Goal: Transaction & Acquisition: Purchase product/service

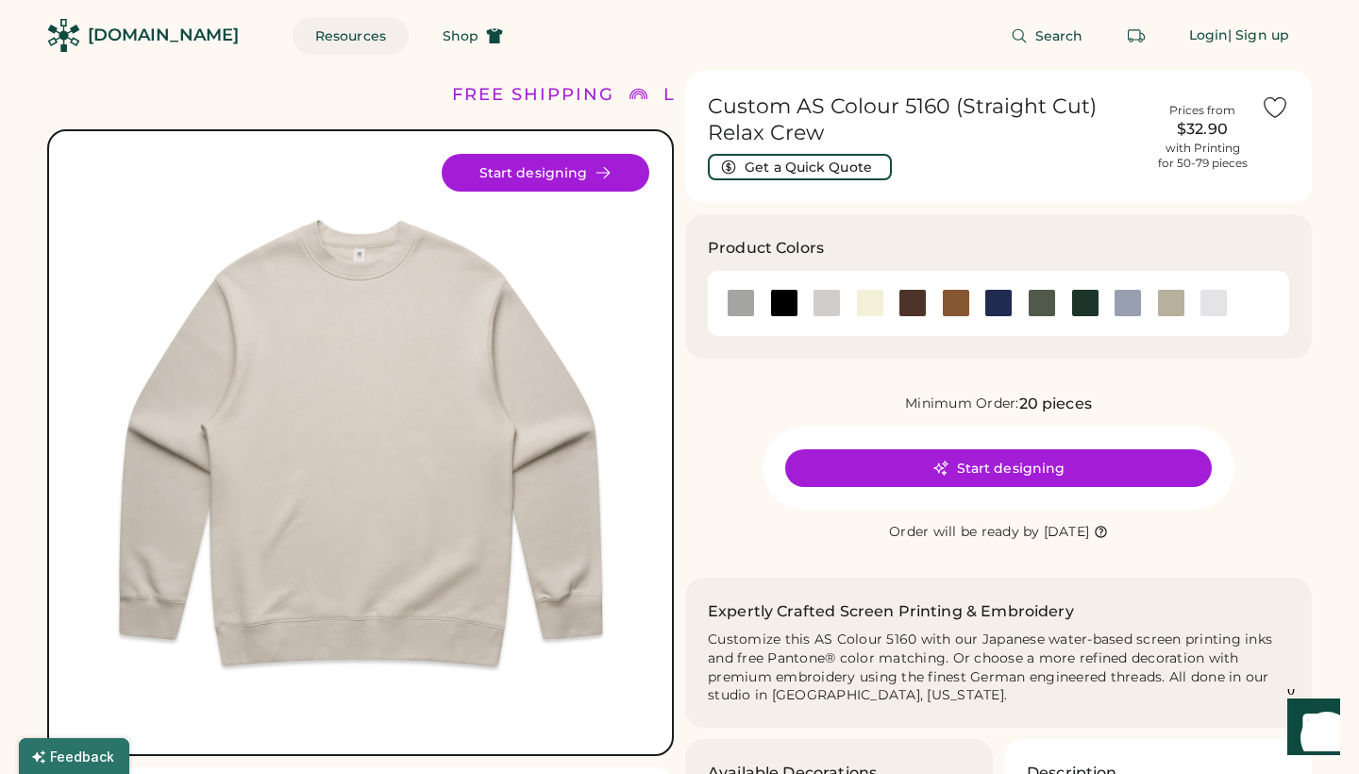
click at [316, 41] on button "Resources" at bounding box center [351, 36] width 116 height 38
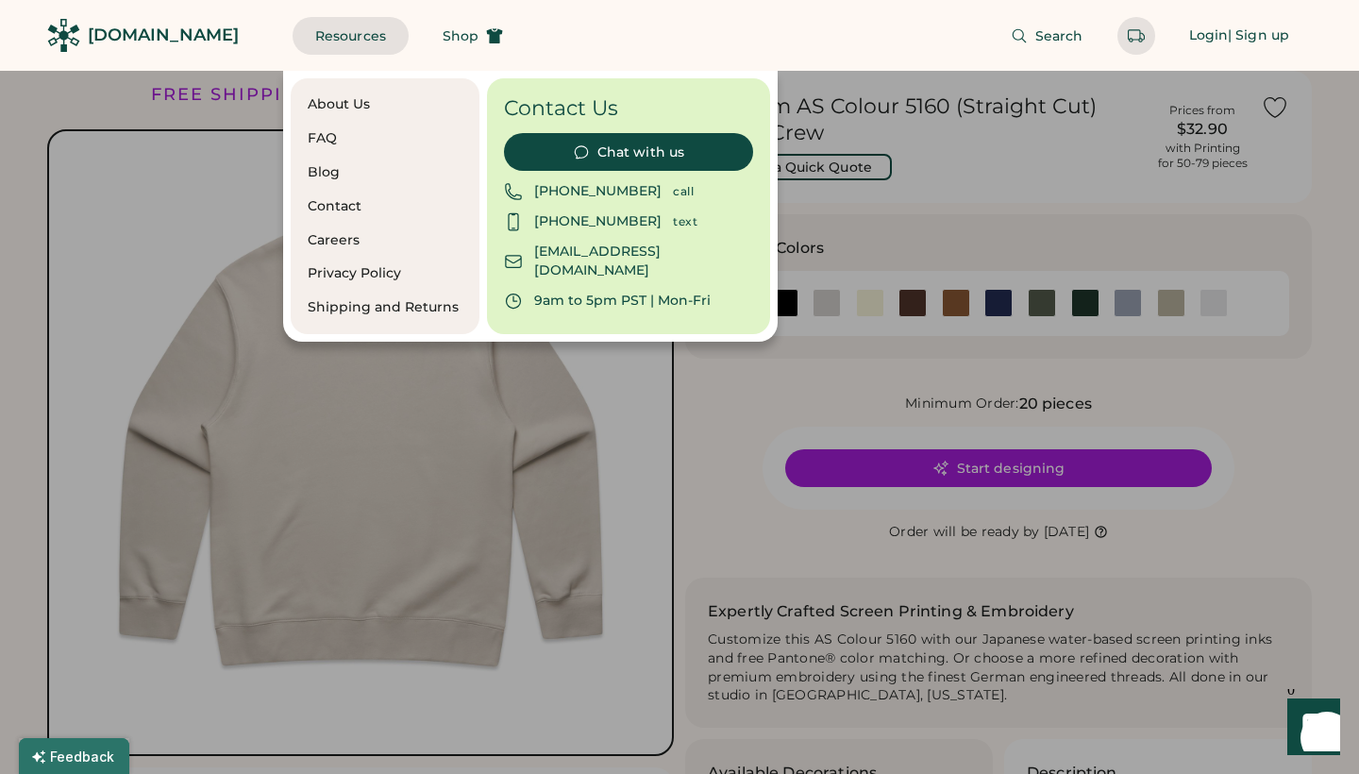
click at [608, 152] on button "Chat with us" at bounding box center [628, 152] width 249 height 38
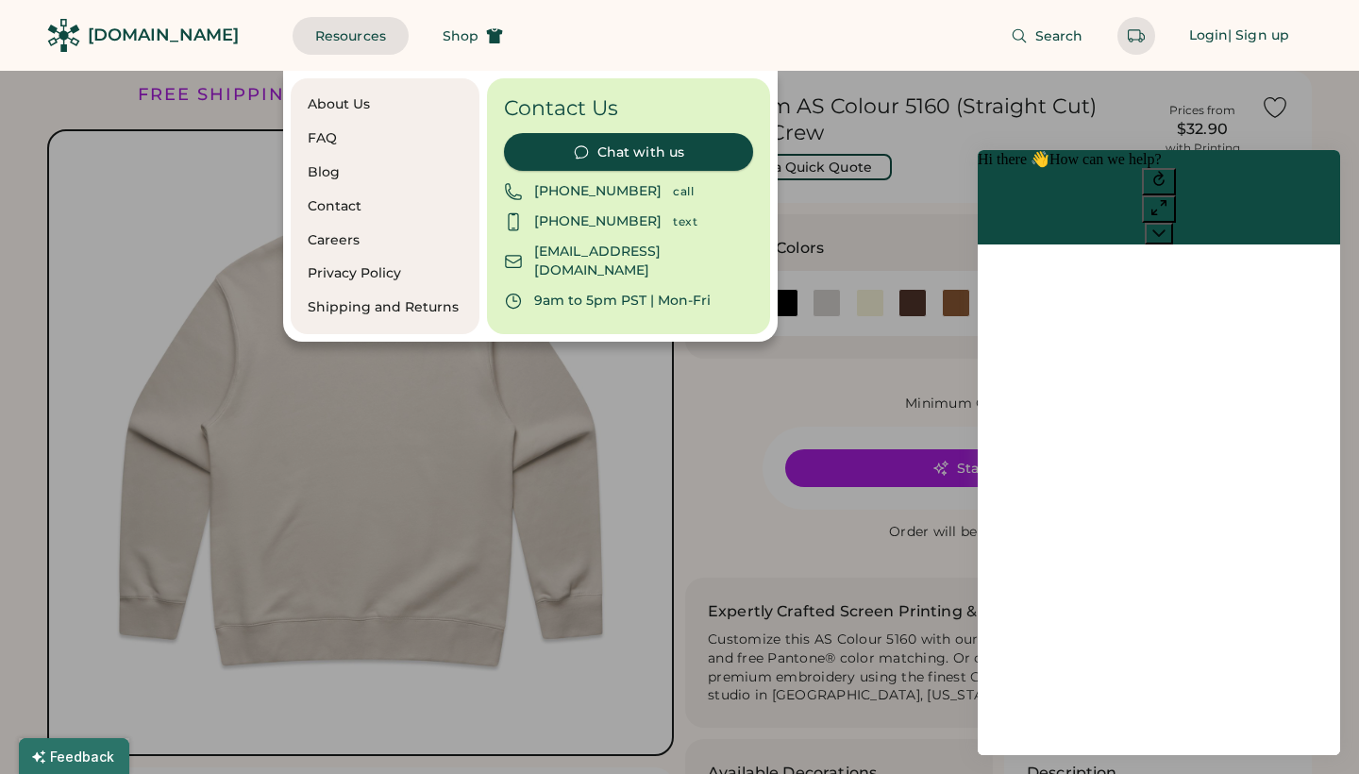
scroll to position [16, 0]
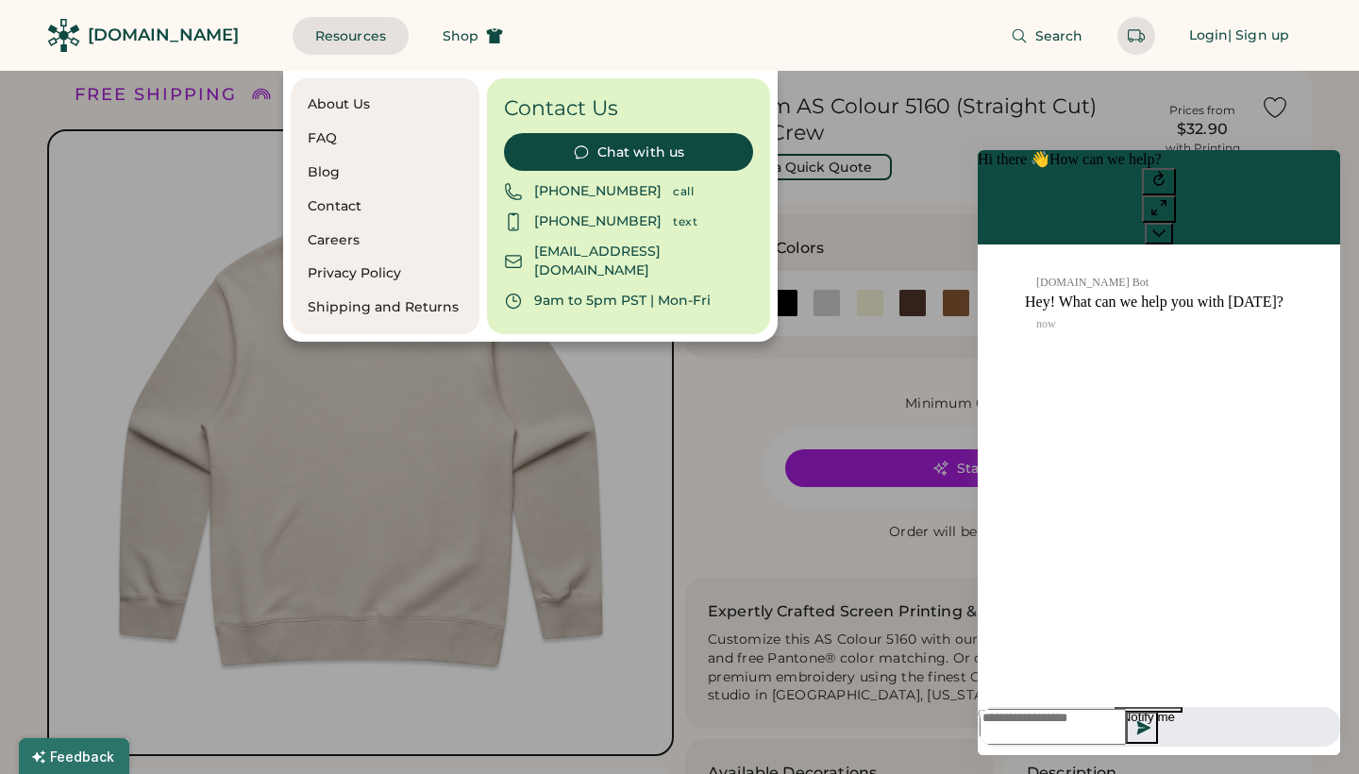
click at [1071, 725] on textarea at bounding box center [1053, 727] width 146 height 36
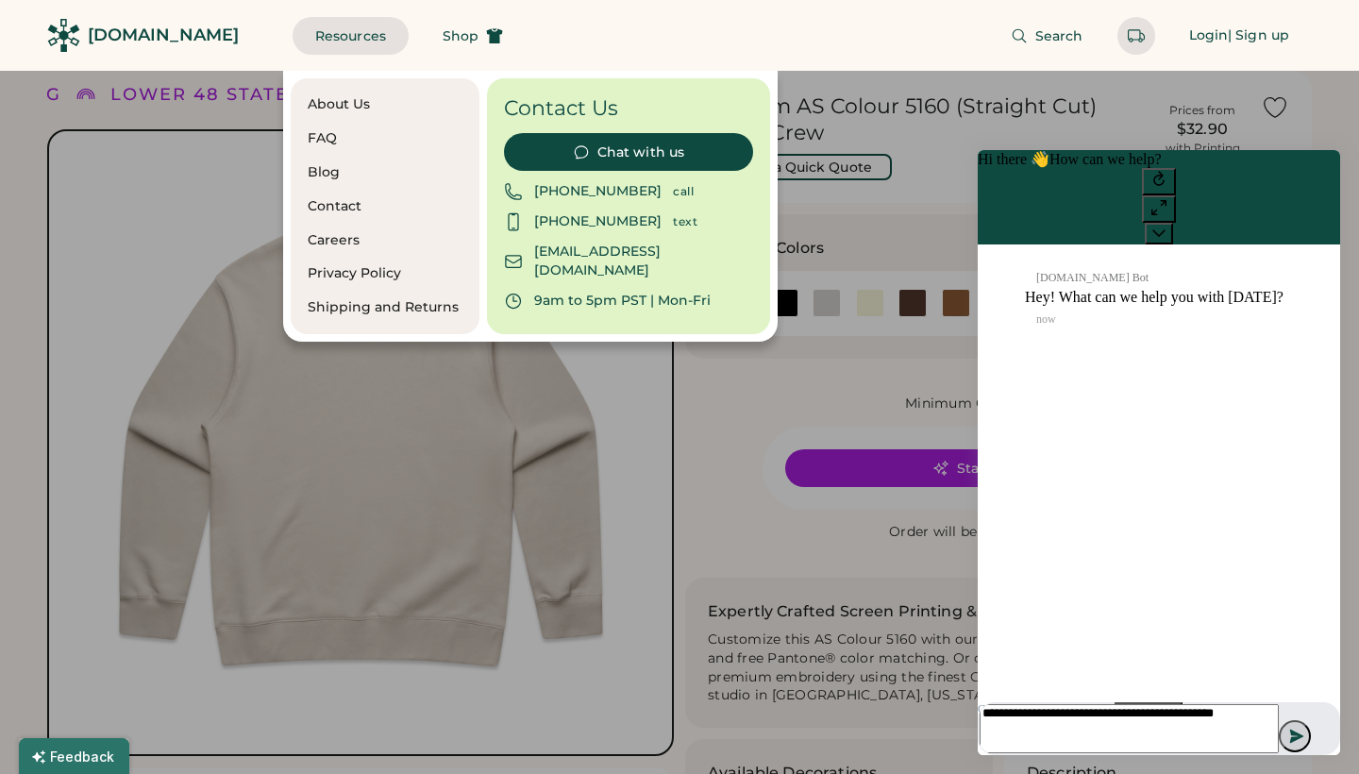
type textarea "**********"
click at [1304, 730] on icon at bounding box center [1297, 737] width 14 height 14
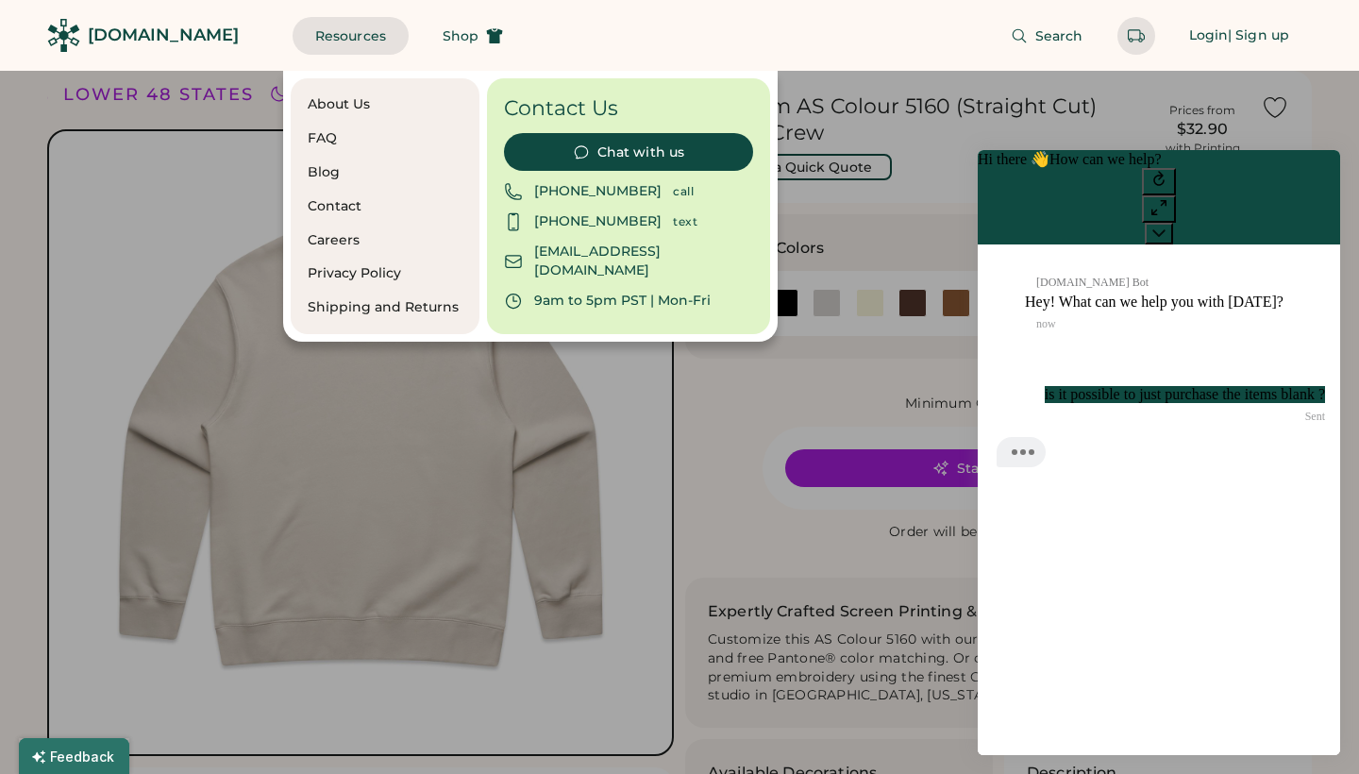
scroll to position [82, 0]
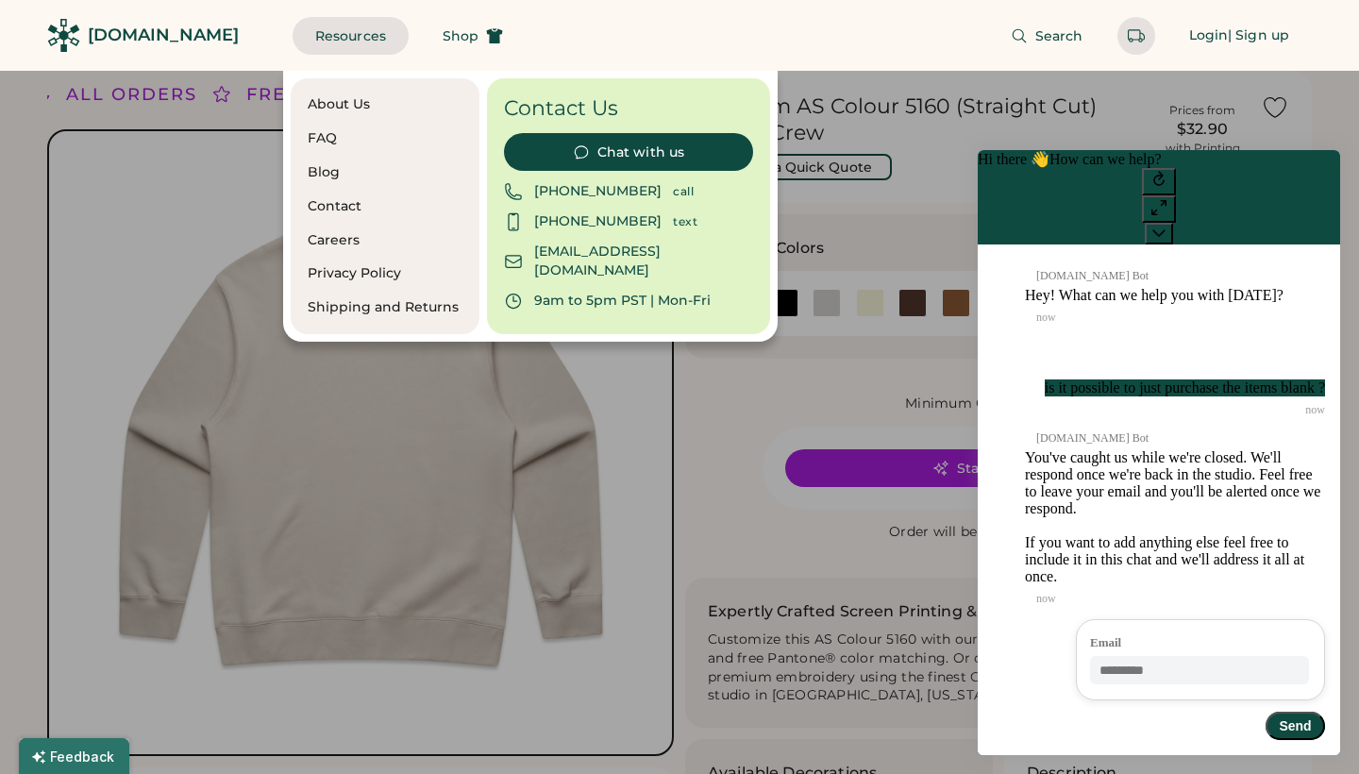
click at [941, 118] on div "About Us FAQ Blog Contact Careers Privacy Policy Shipping and Returns Contact U…" at bounding box center [821, 206] width 1076 height 271
click at [1168, 198] on icon at bounding box center [1159, 207] width 19 height 19
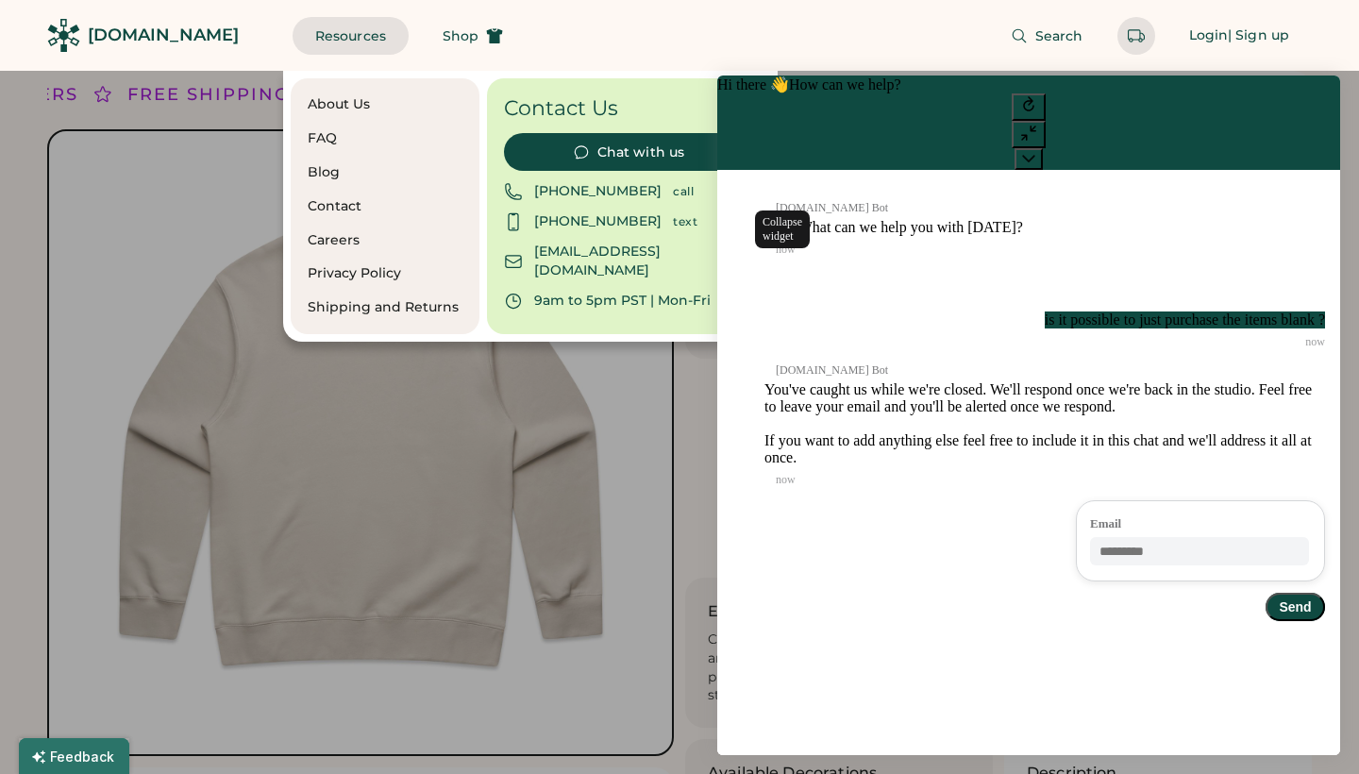
click at [1035, 151] on icon at bounding box center [1028, 157] width 13 height 13
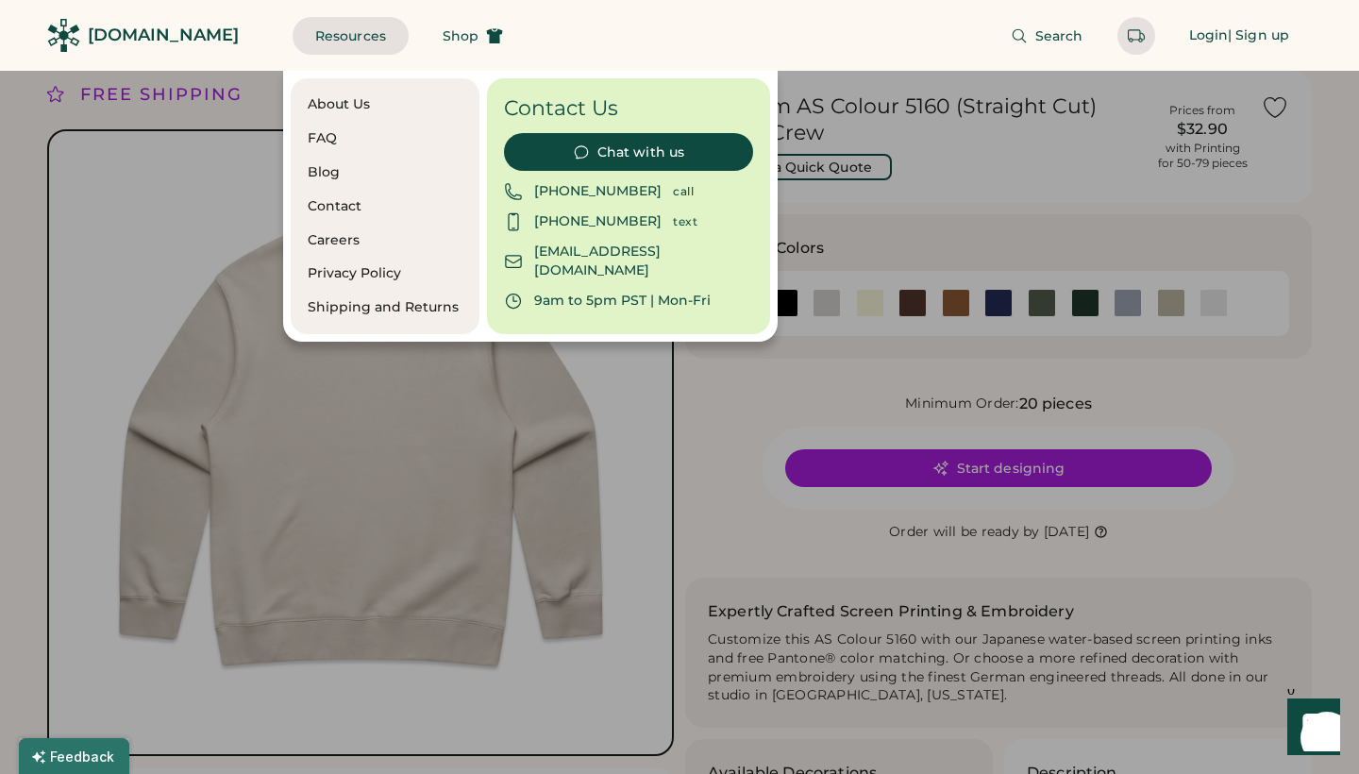
click at [76, 189] on div at bounding box center [679, 387] width 1359 height 774
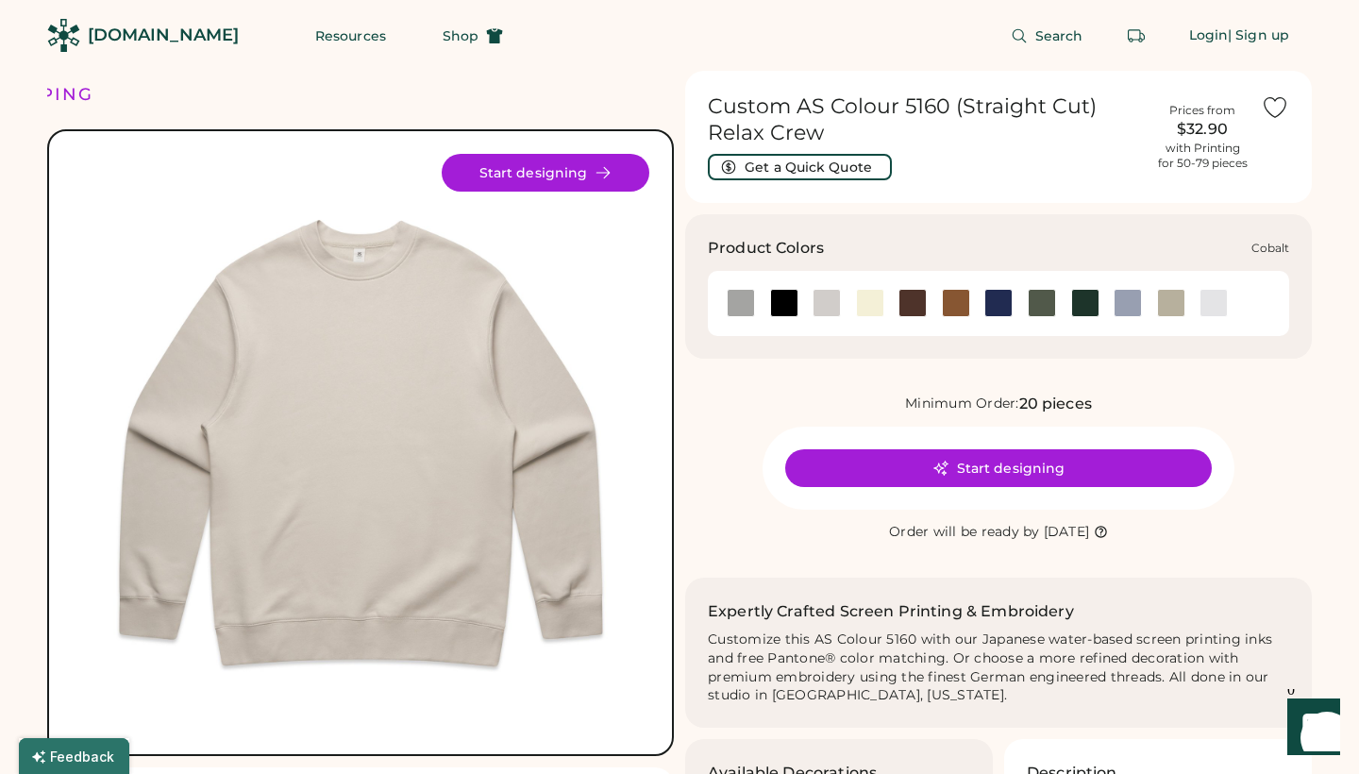
click at [999, 309] on div at bounding box center [998, 303] width 28 height 28
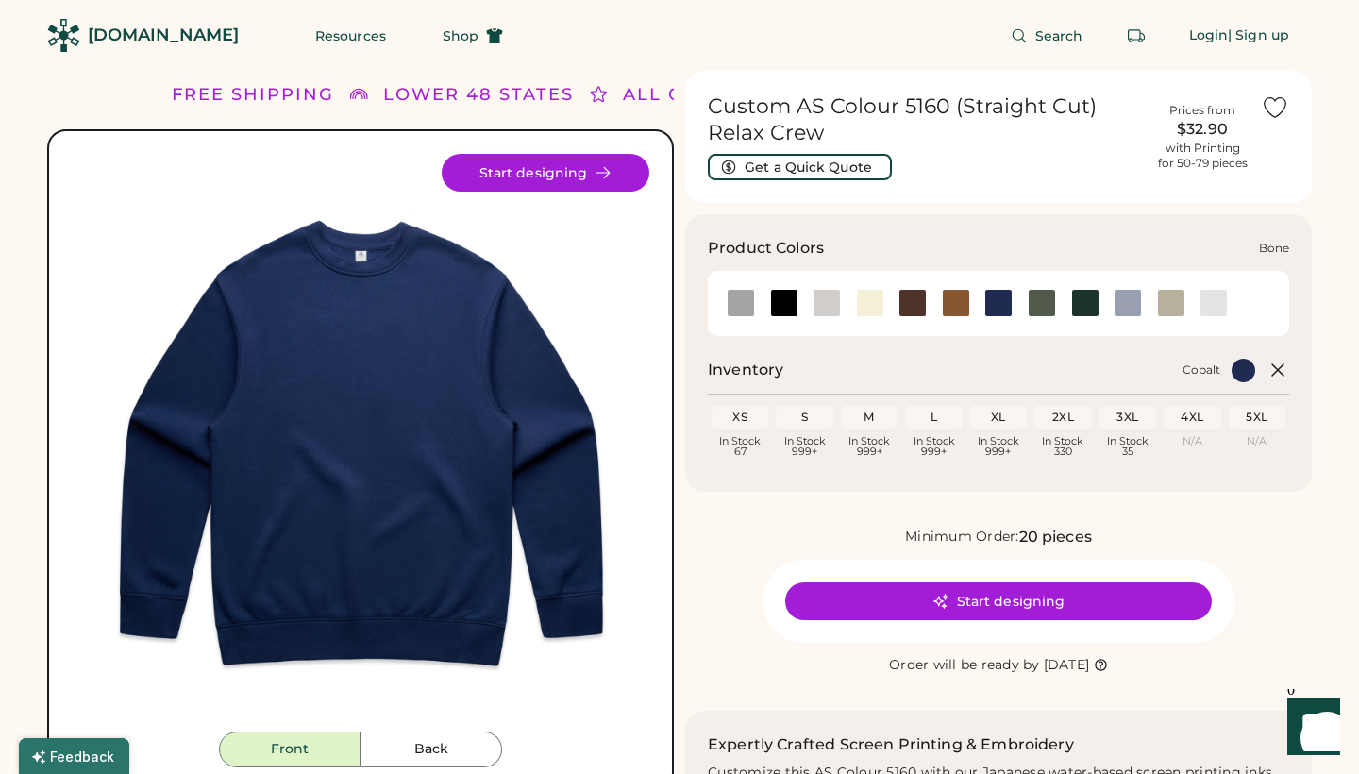
click at [830, 308] on div at bounding box center [827, 303] width 28 height 28
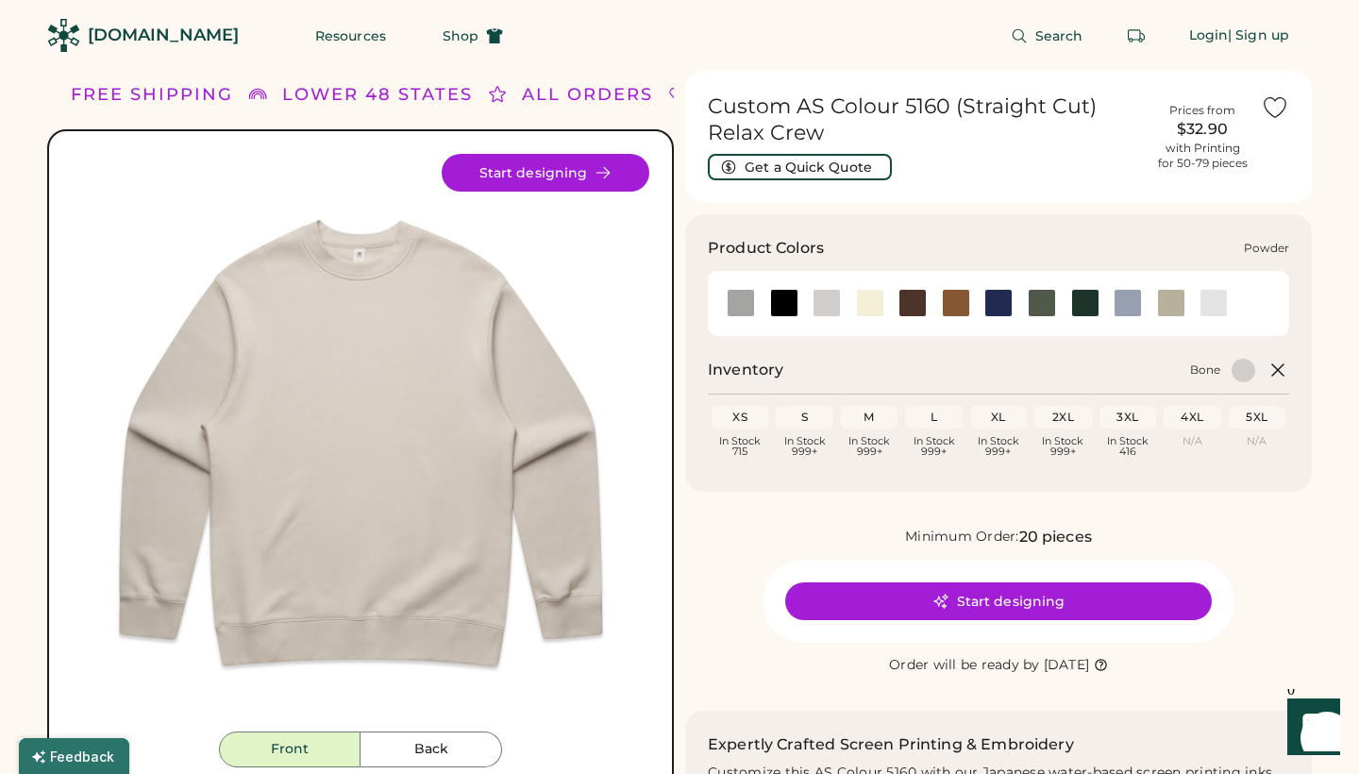
click at [1129, 300] on div at bounding box center [1128, 303] width 28 height 28
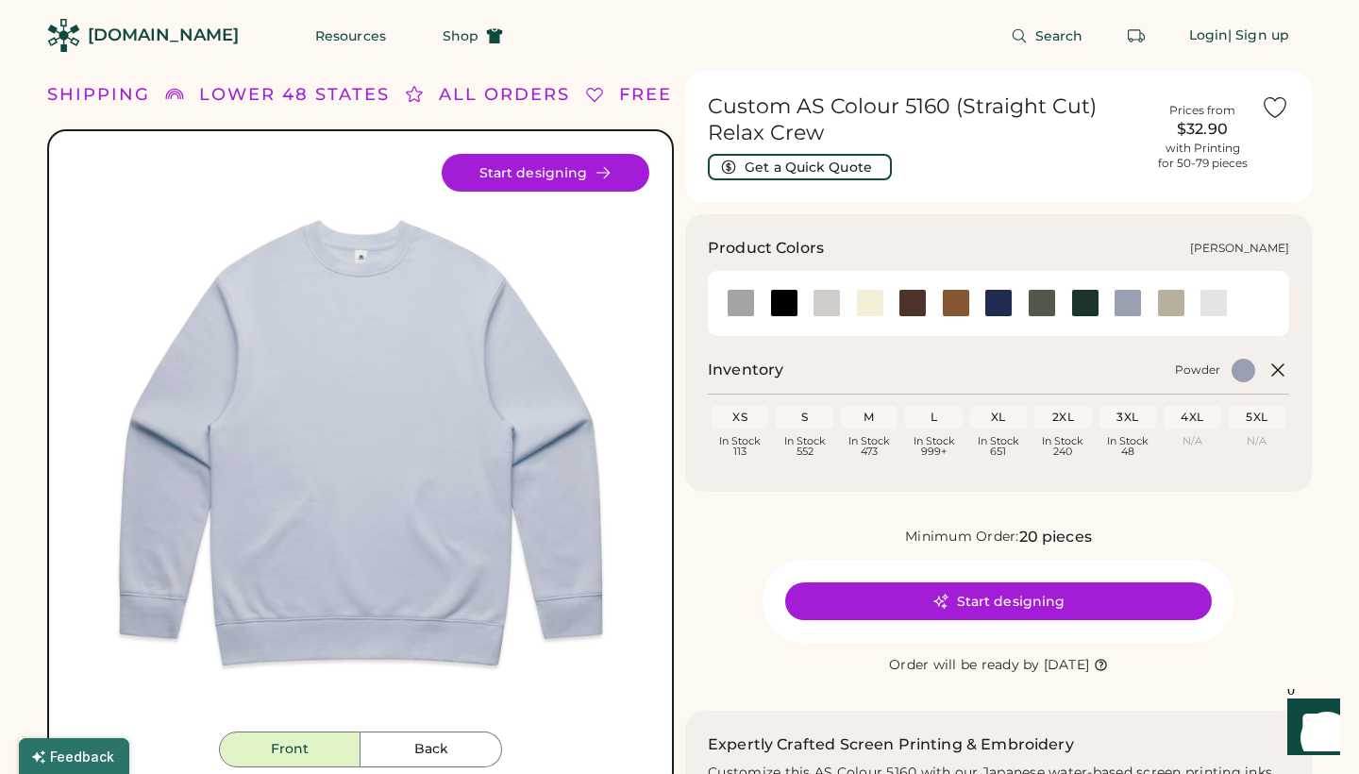
click at [1210, 301] on div at bounding box center [1214, 303] width 28 height 28
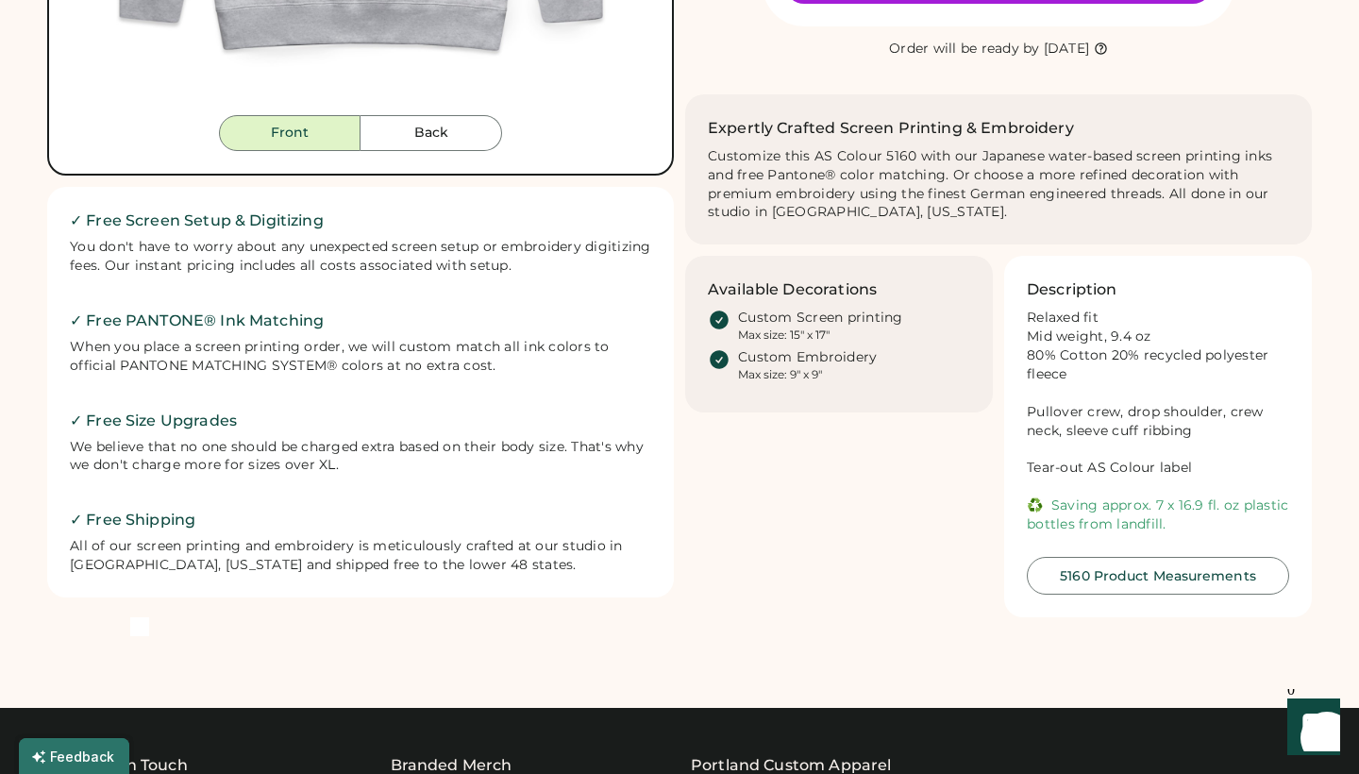
scroll to position [616, 0]
click at [1168, 559] on button "5160 Product Measurements" at bounding box center [1158, 576] width 262 height 38
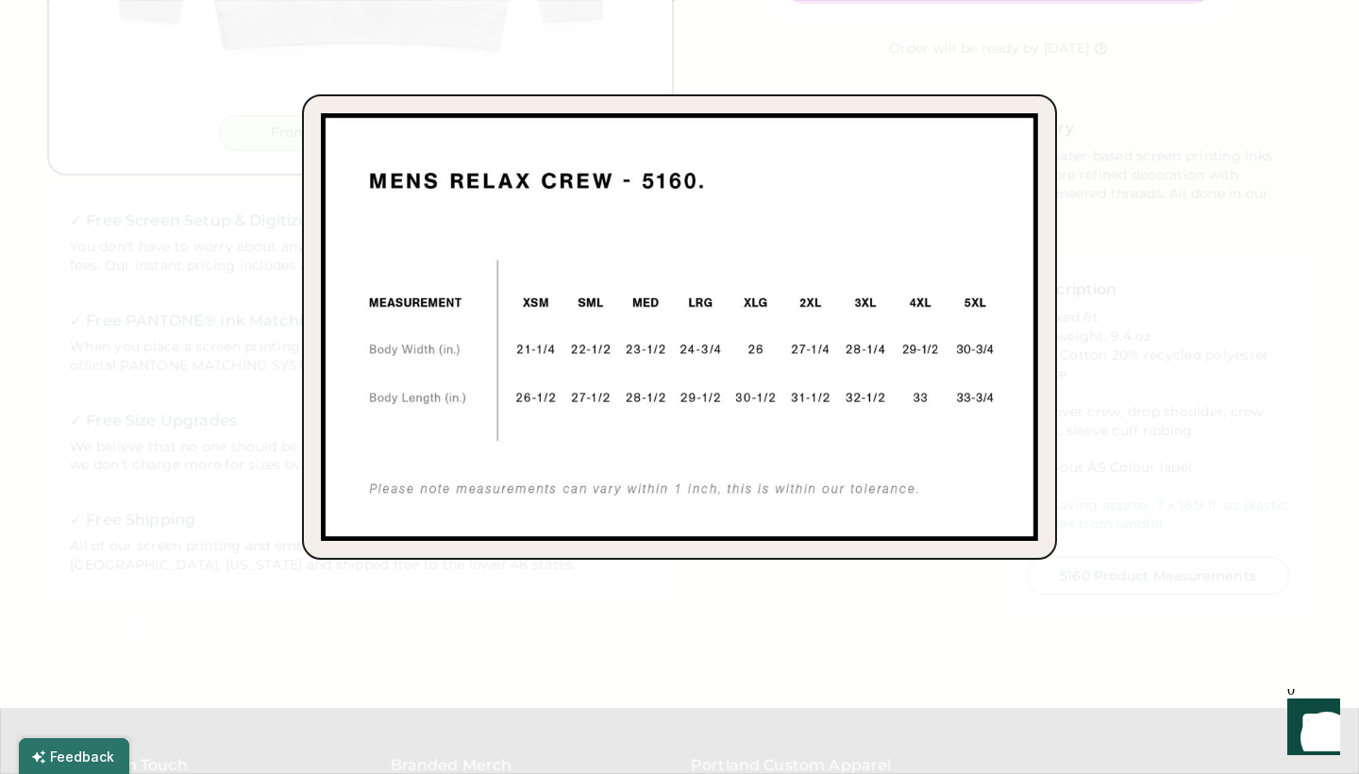
click at [109, 90] on div at bounding box center [679, 387] width 1359 height 774
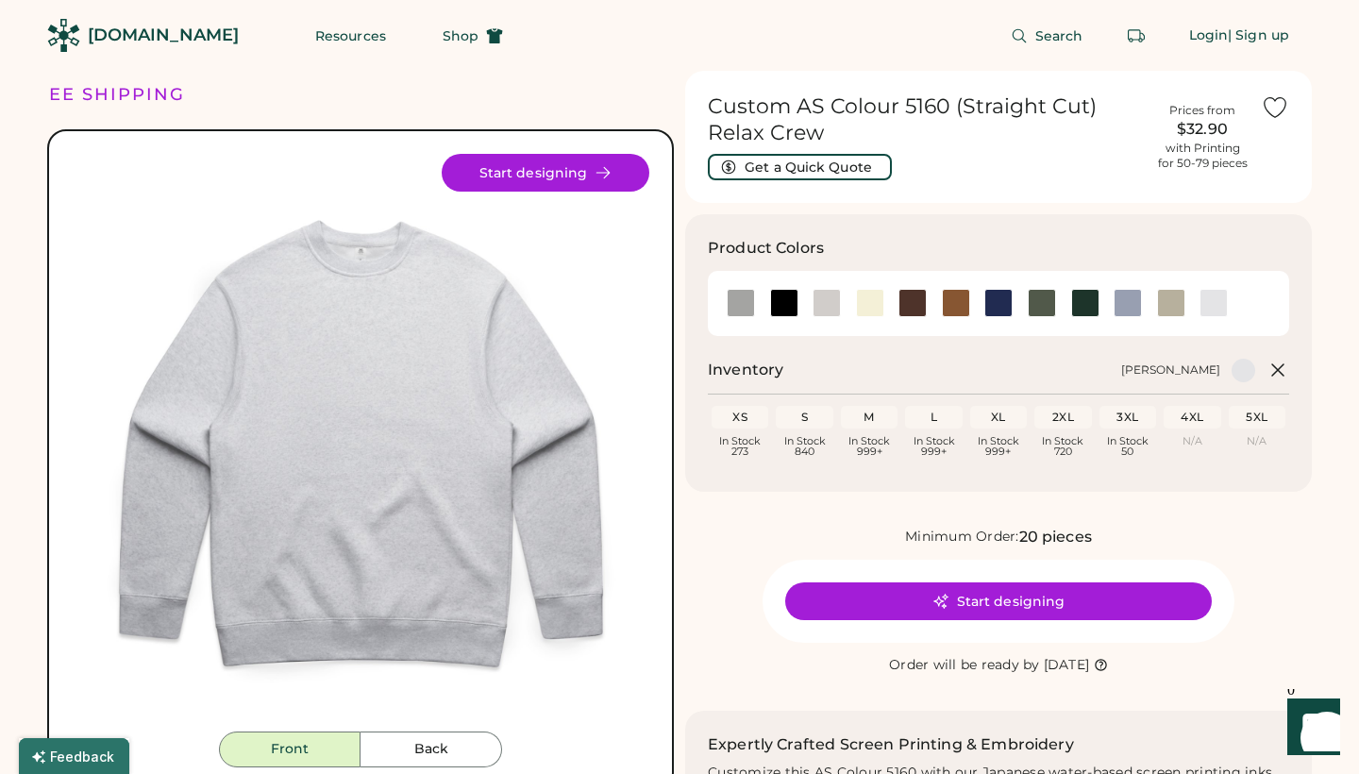
scroll to position [0, 0]
click at [443, 38] on span "Shop" at bounding box center [461, 35] width 36 height 13
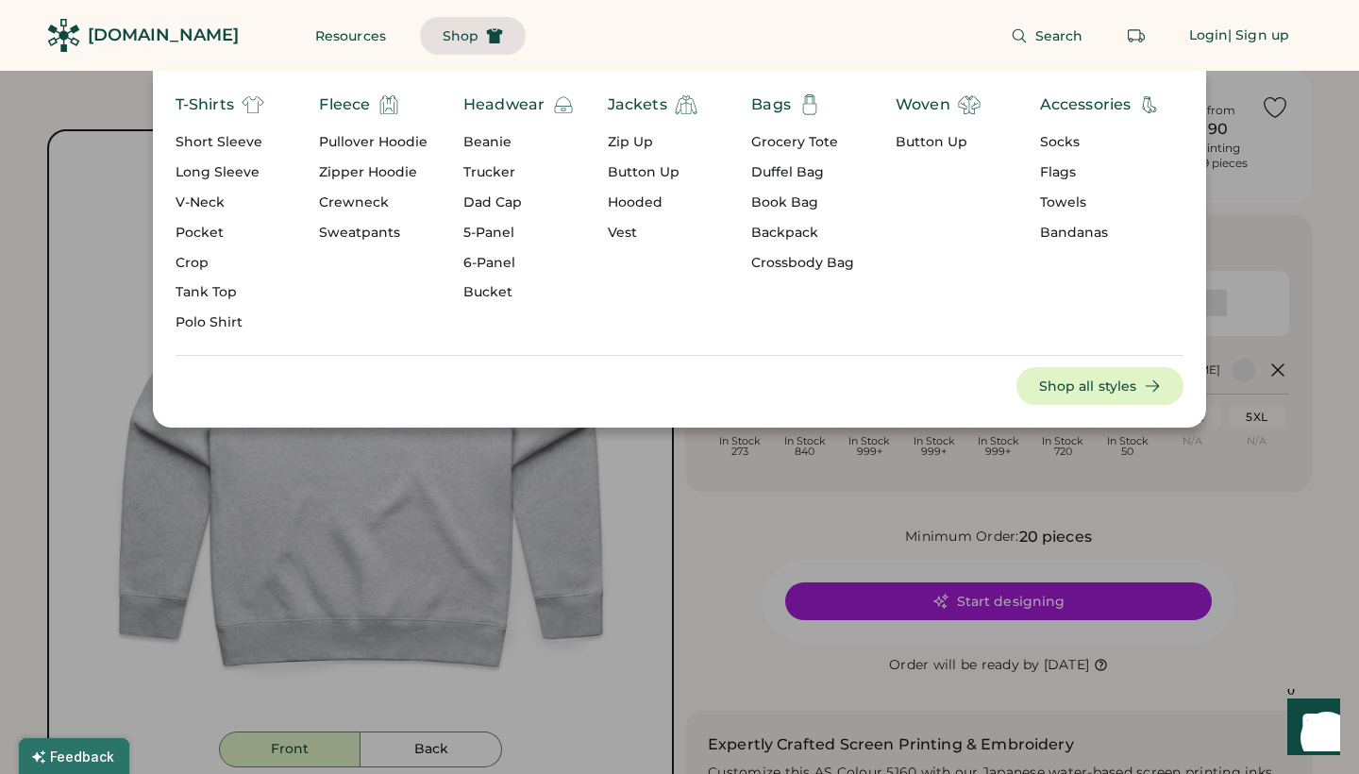
click at [361, 201] on div "Crewneck" at bounding box center [373, 202] width 109 height 19
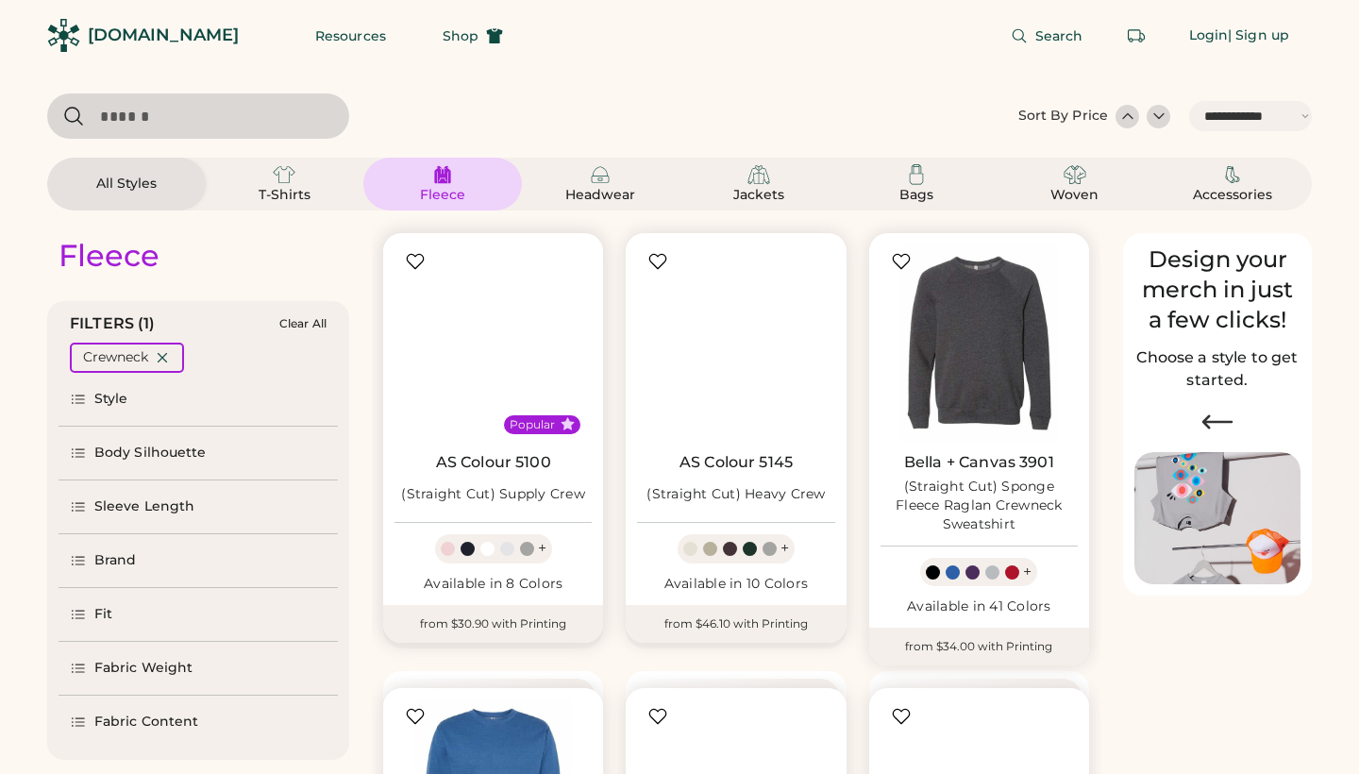
select select "*****"
select select "*"
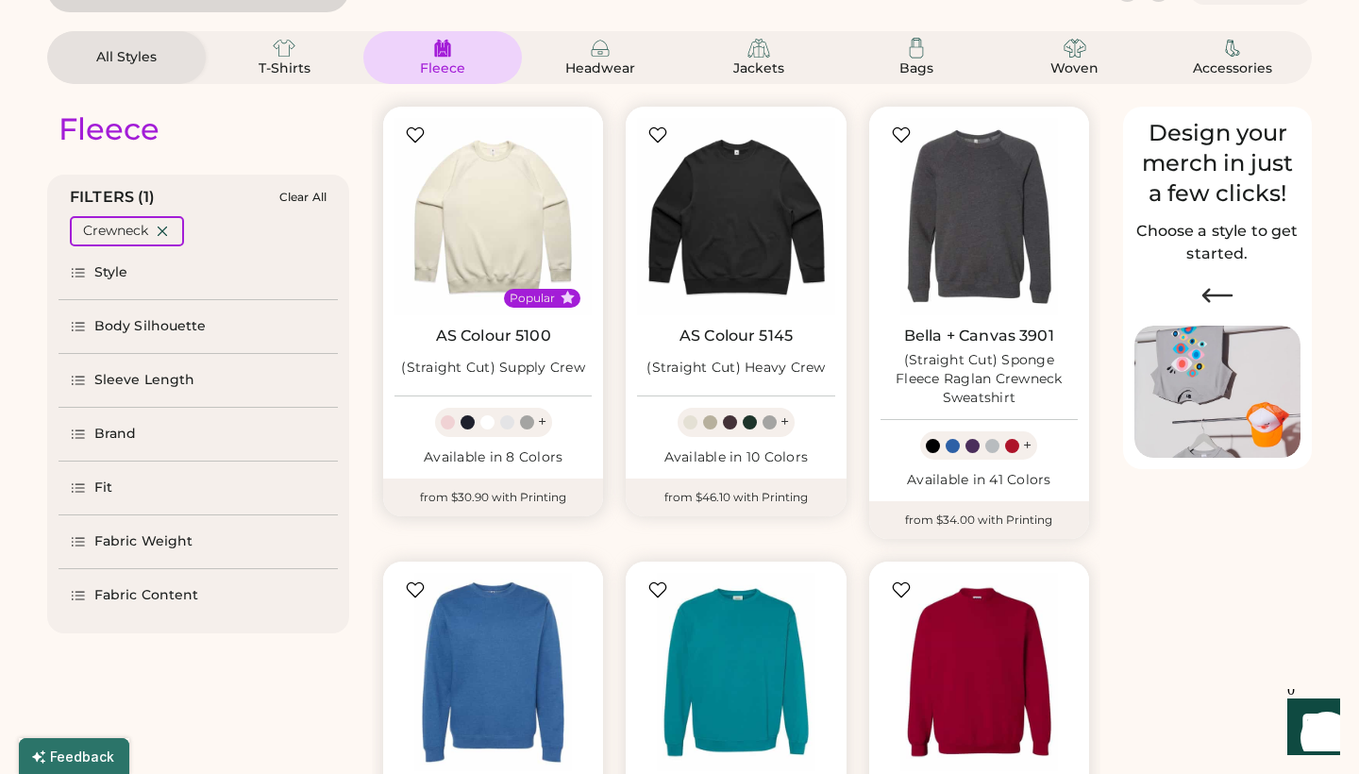
scroll to position [126, 0]
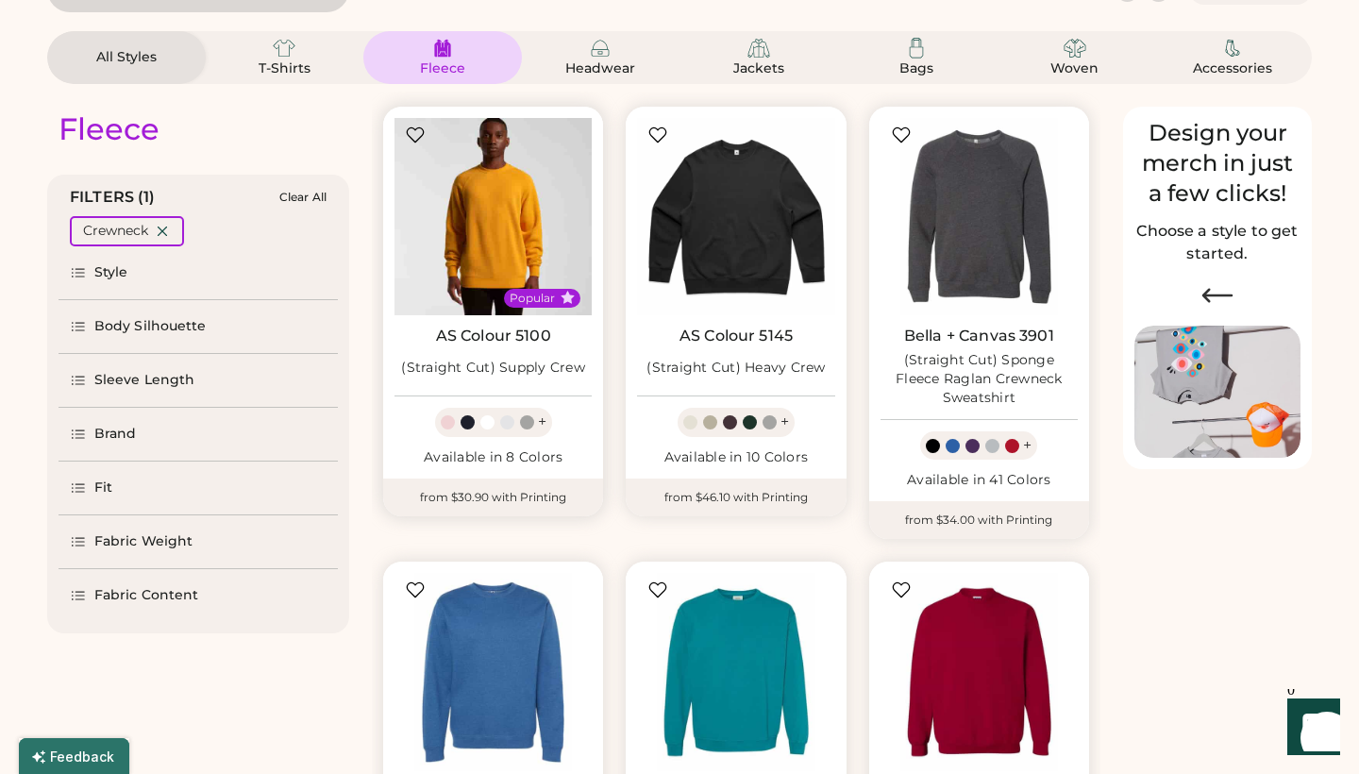
click at [490, 223] on img at bounding box center [493, 216] width 197 height 197
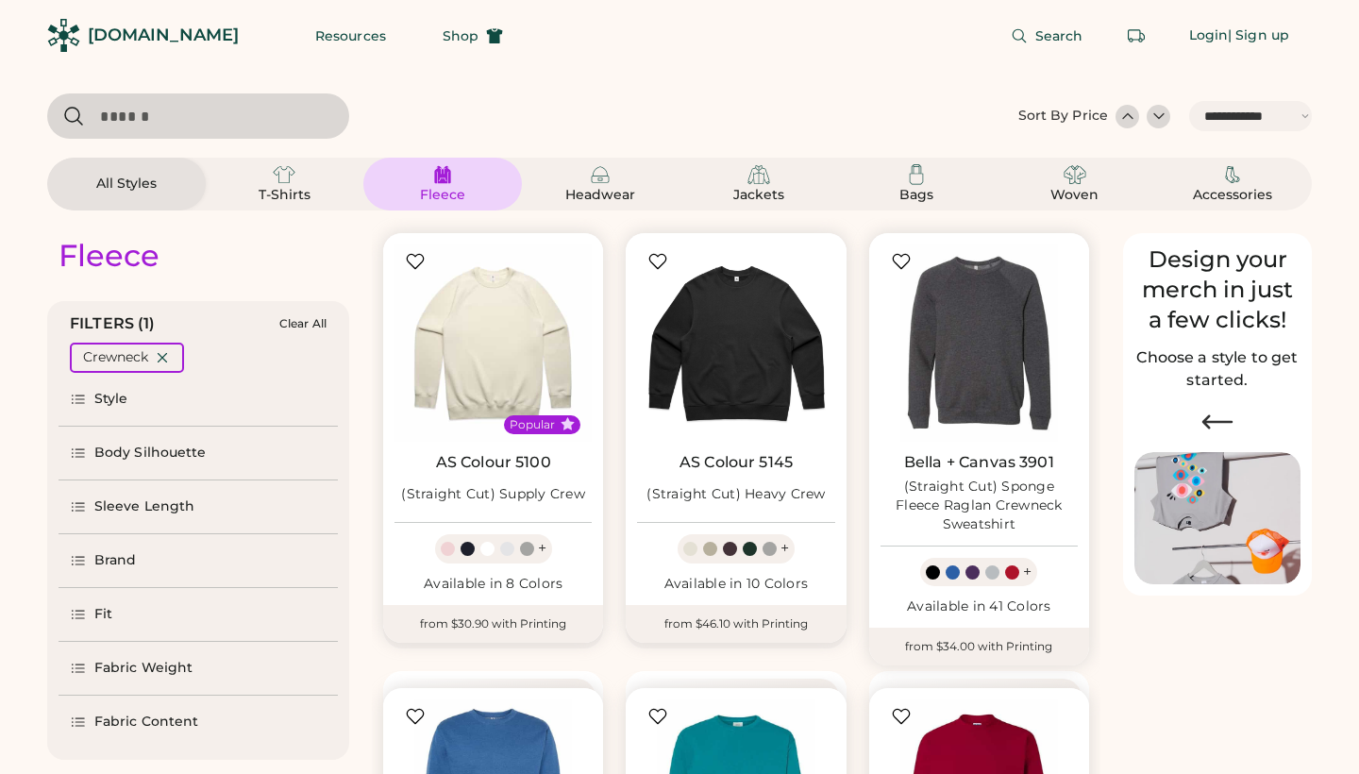
select select "*****"
select select "*"
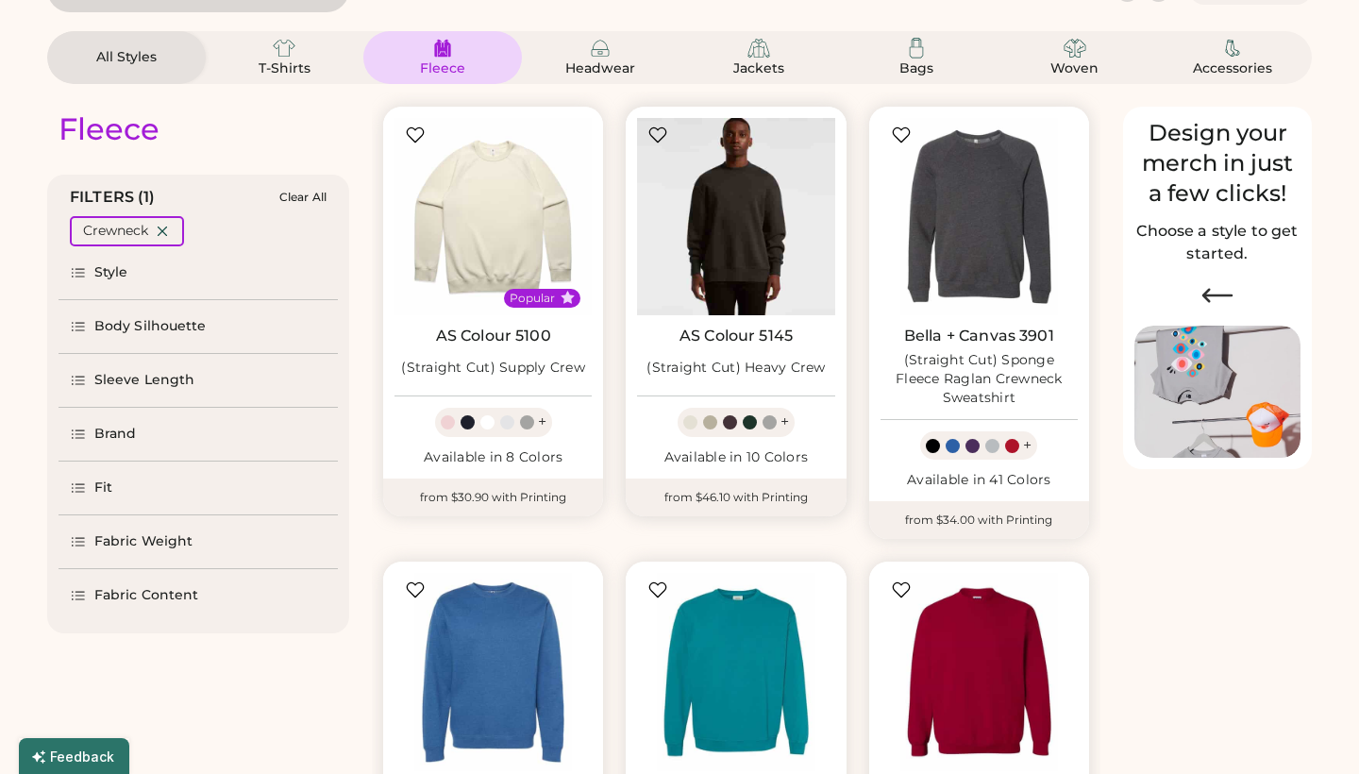
click at [738, 237] on img at bounding box center [735, 216] width 197 height 197
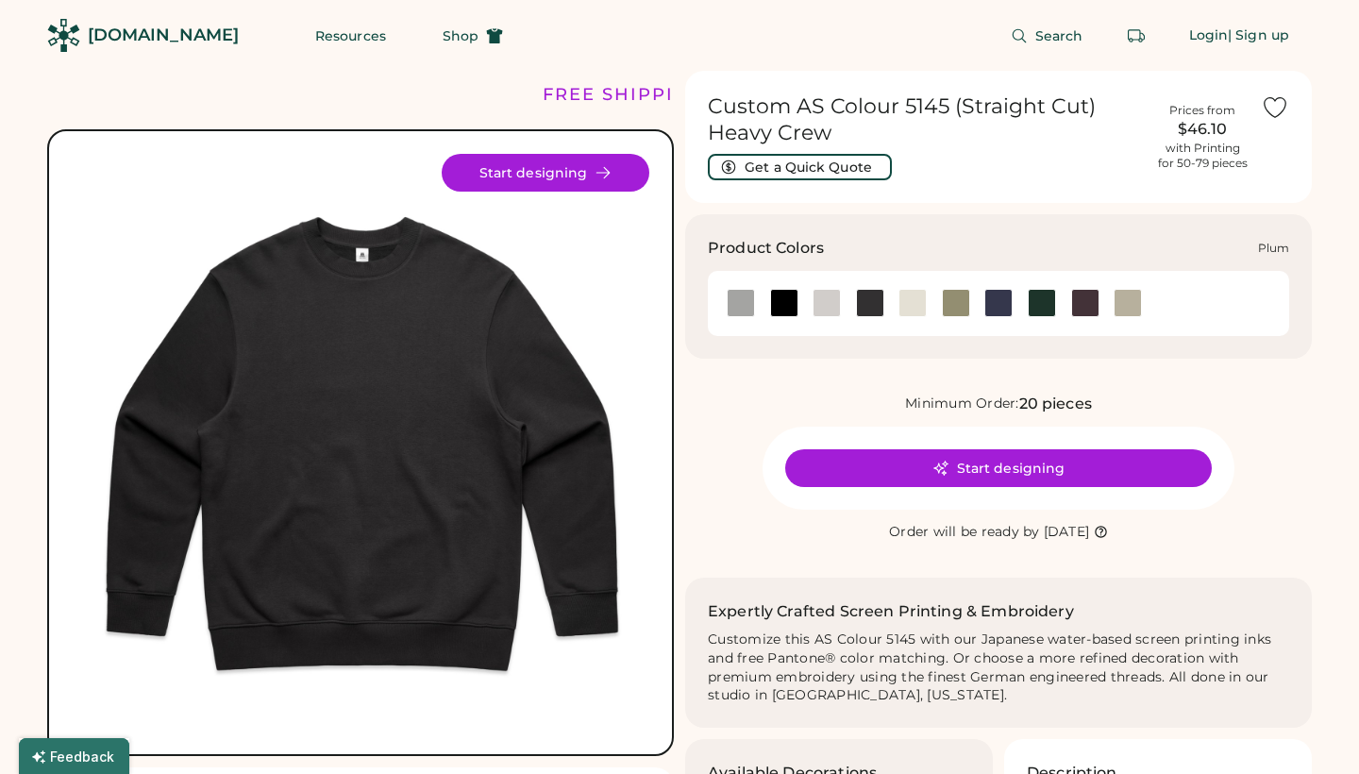
click at [1094, 302] on div at bounding box center [1085, 303] width 28 height 28
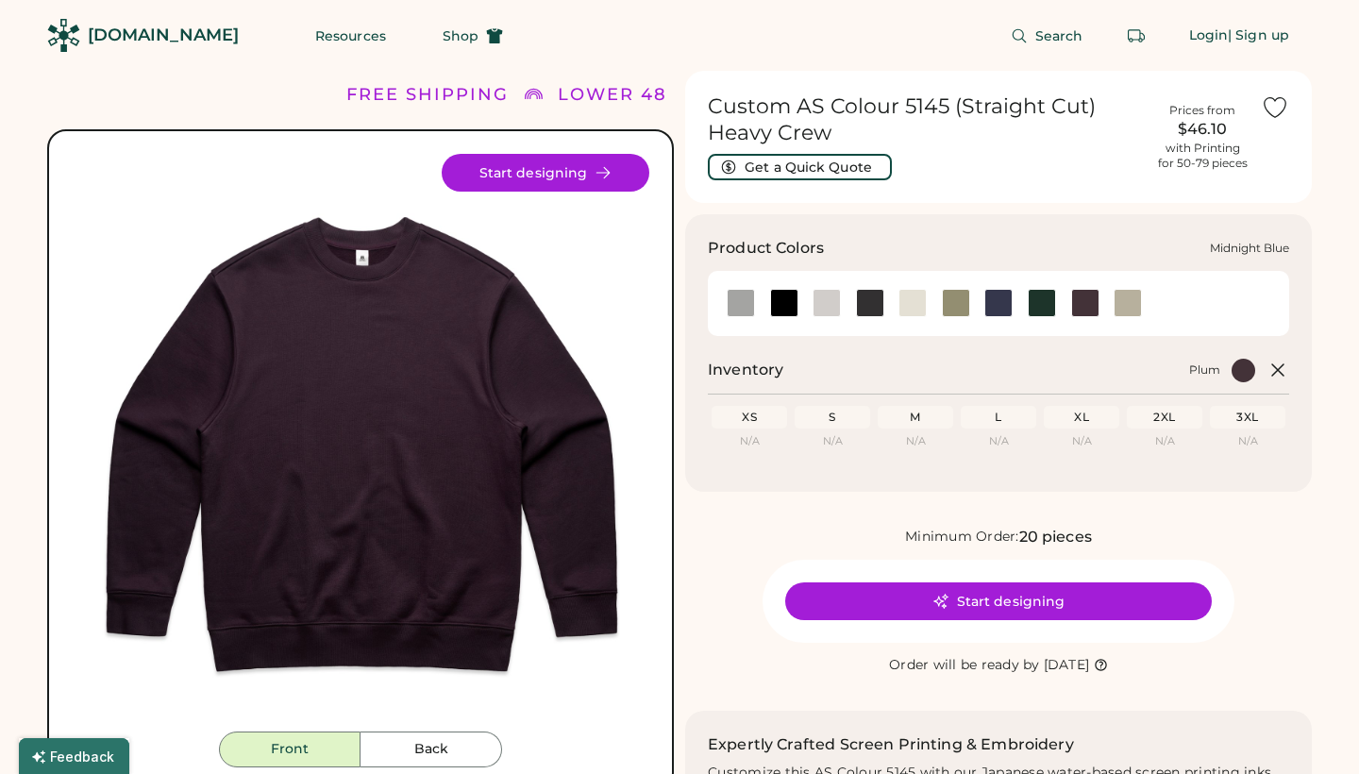
click at [996, 301] on div at bounding box center [998, 303] width 28 height 28
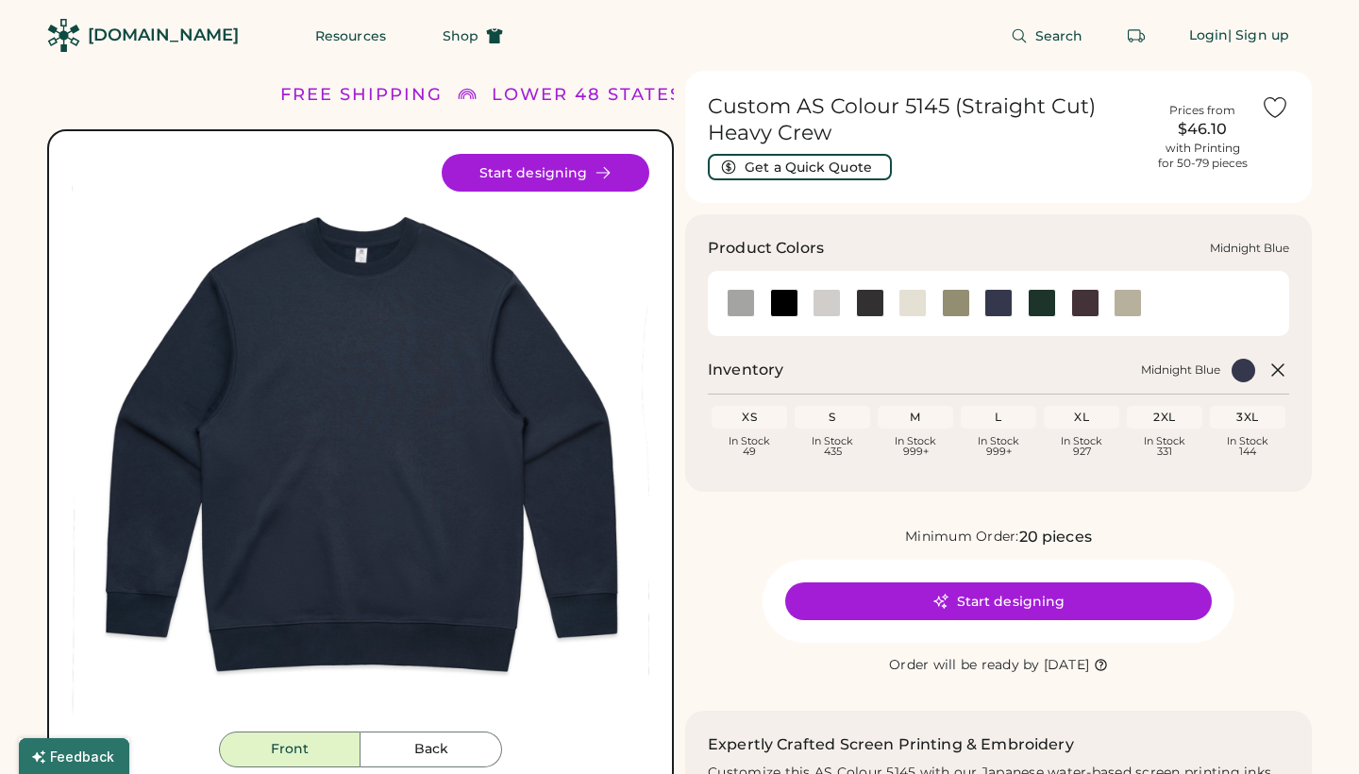
click at [996, 301] on div at bounding box center [998, 303] width 28 height 28
click at [1046, 299] on div at bounding box center [1042, 303] width 28 height 28
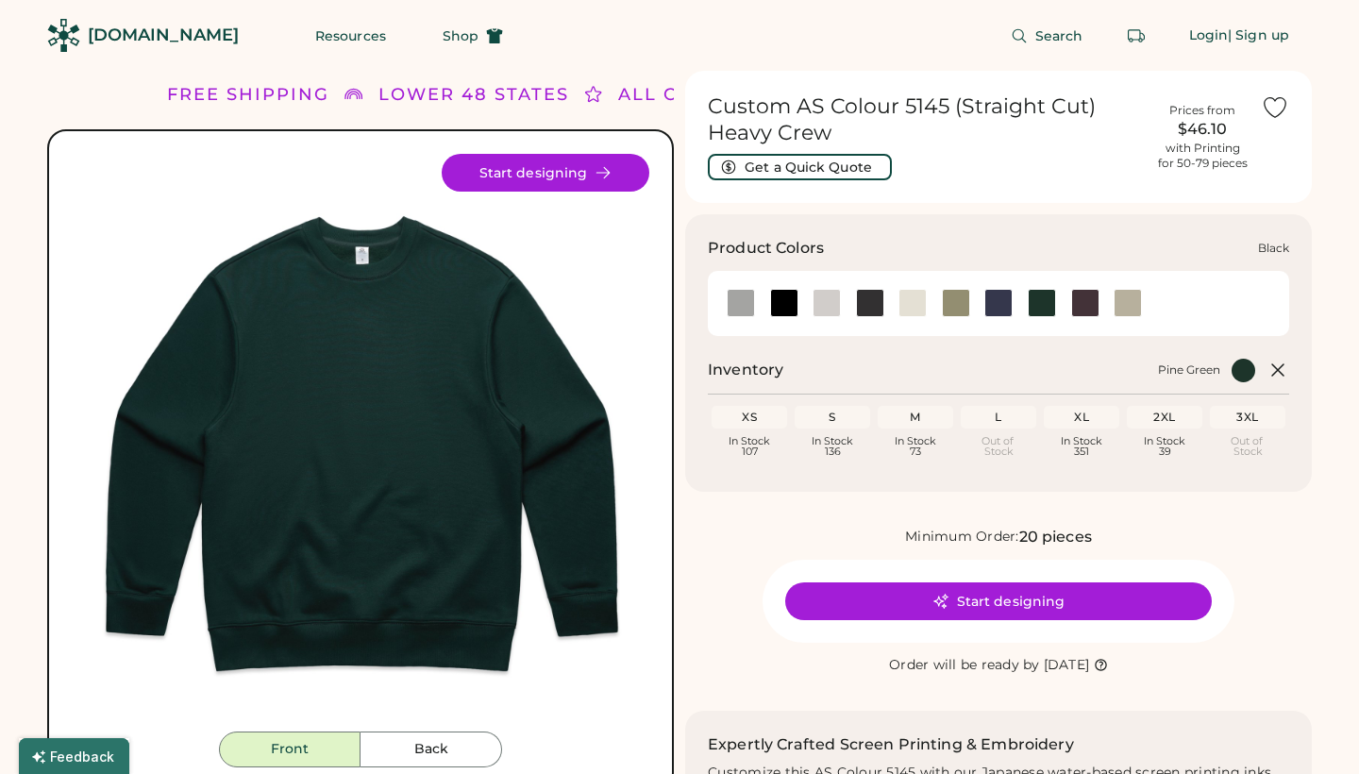
click at [791, 298] on div at bounding box center [784, 303] width 28 height 28
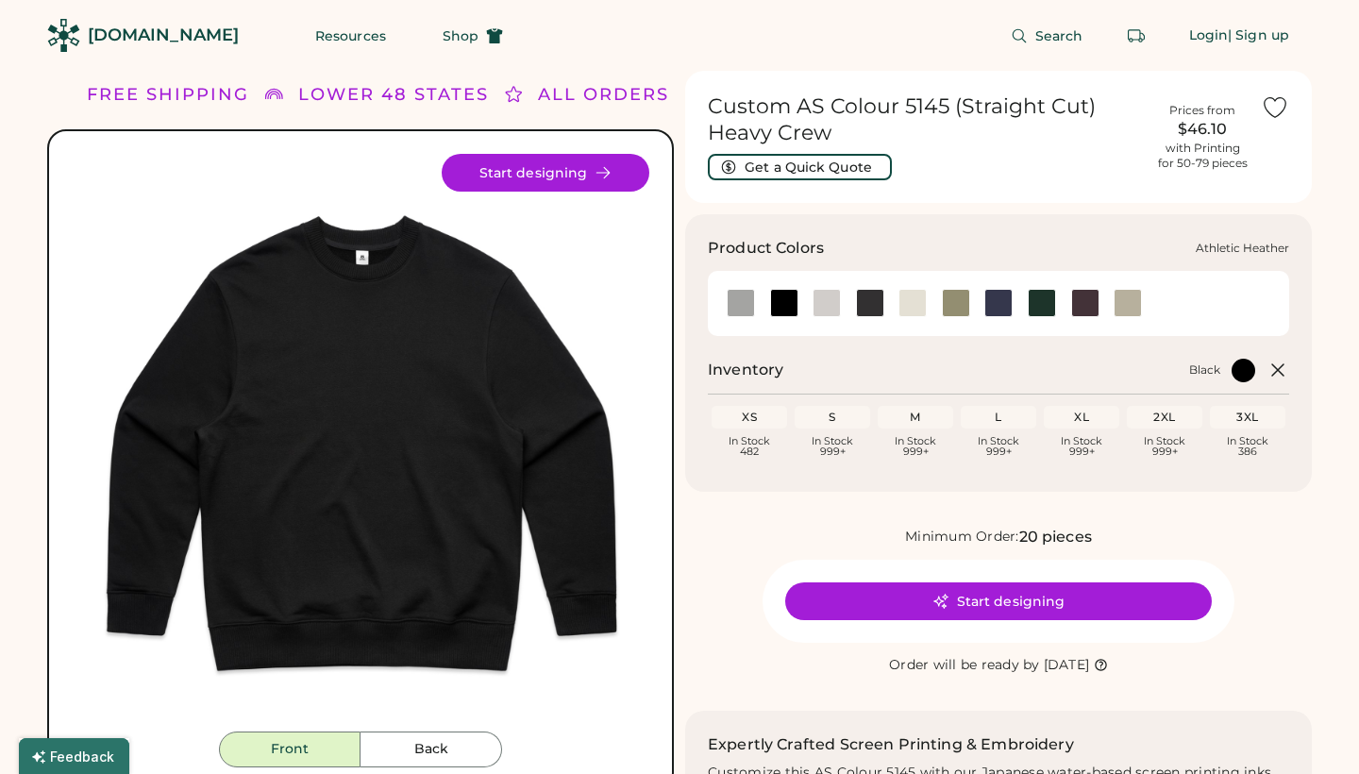
click at [742, 305] on div at bounding box center [741, 303] width 28 height 28
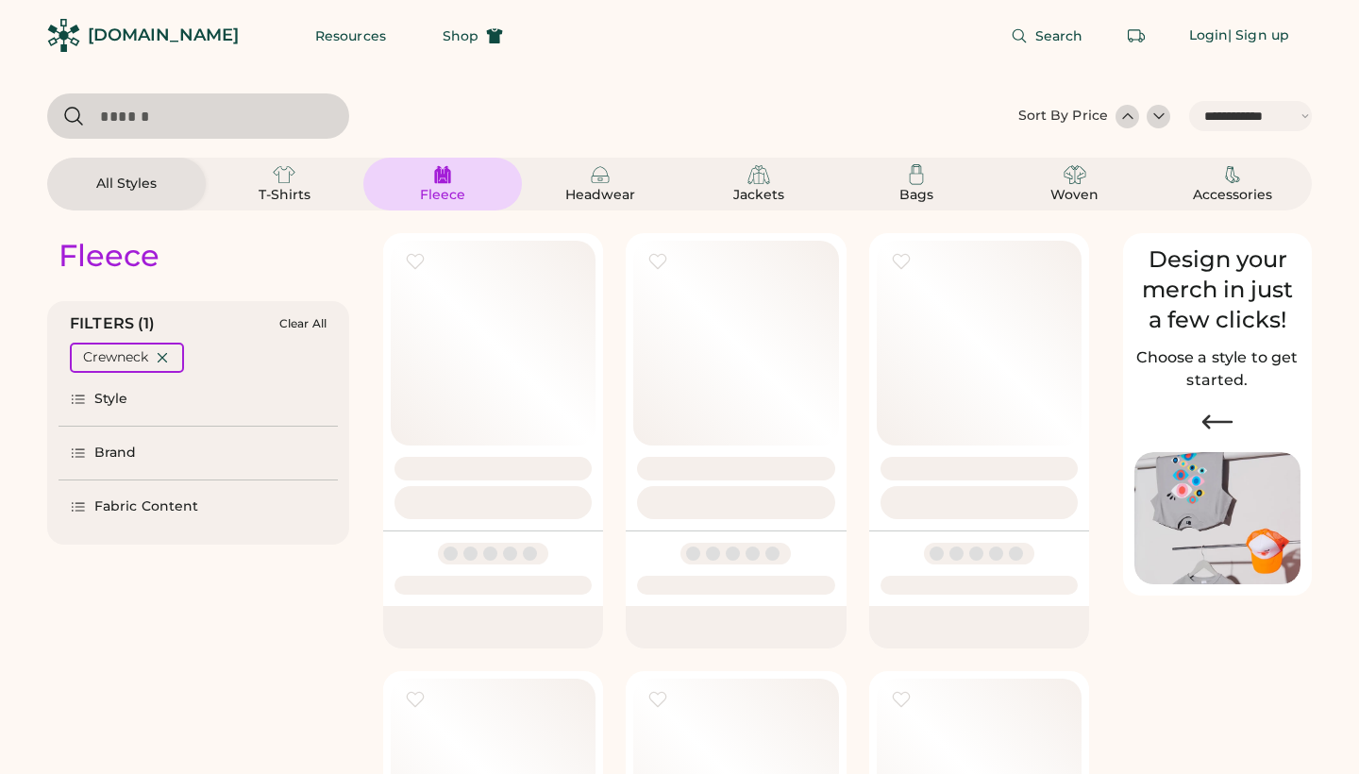
select select "*****"
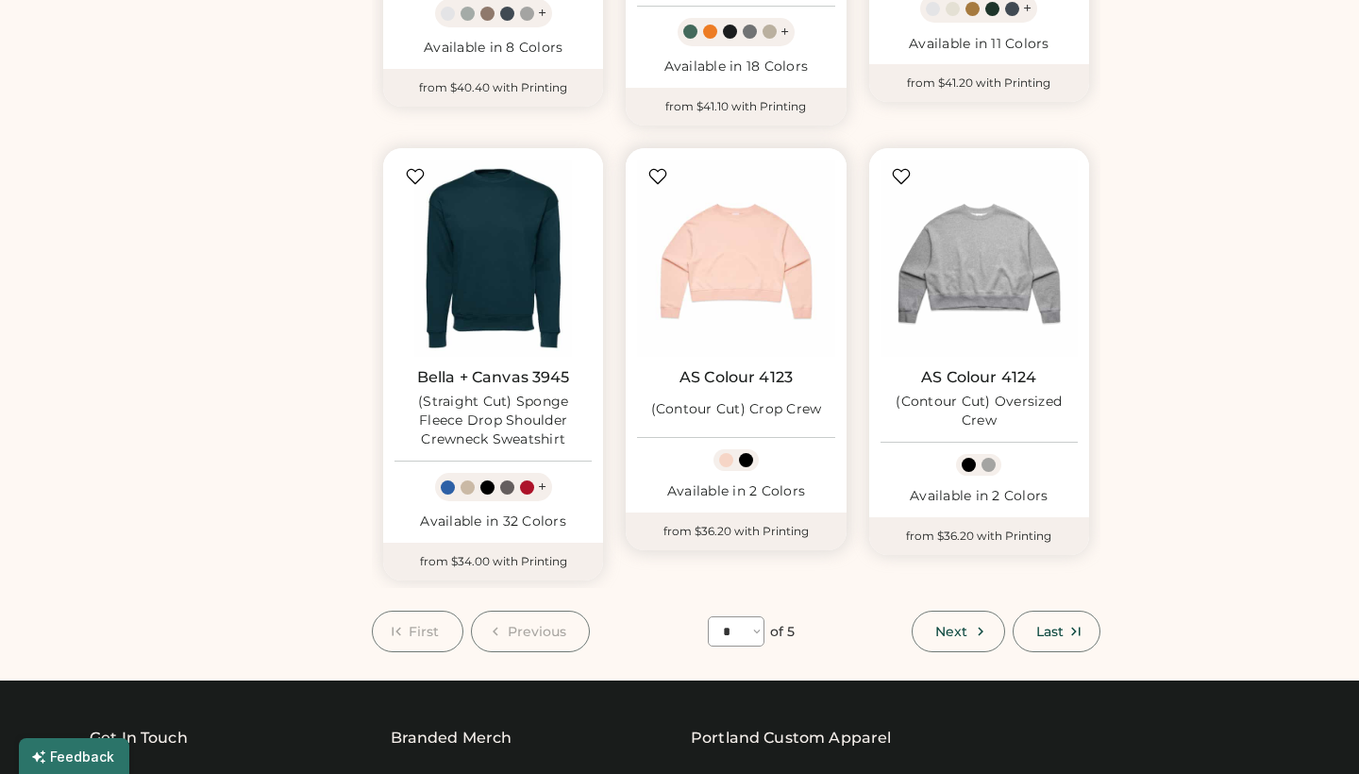
scroll to position [1403, 0]
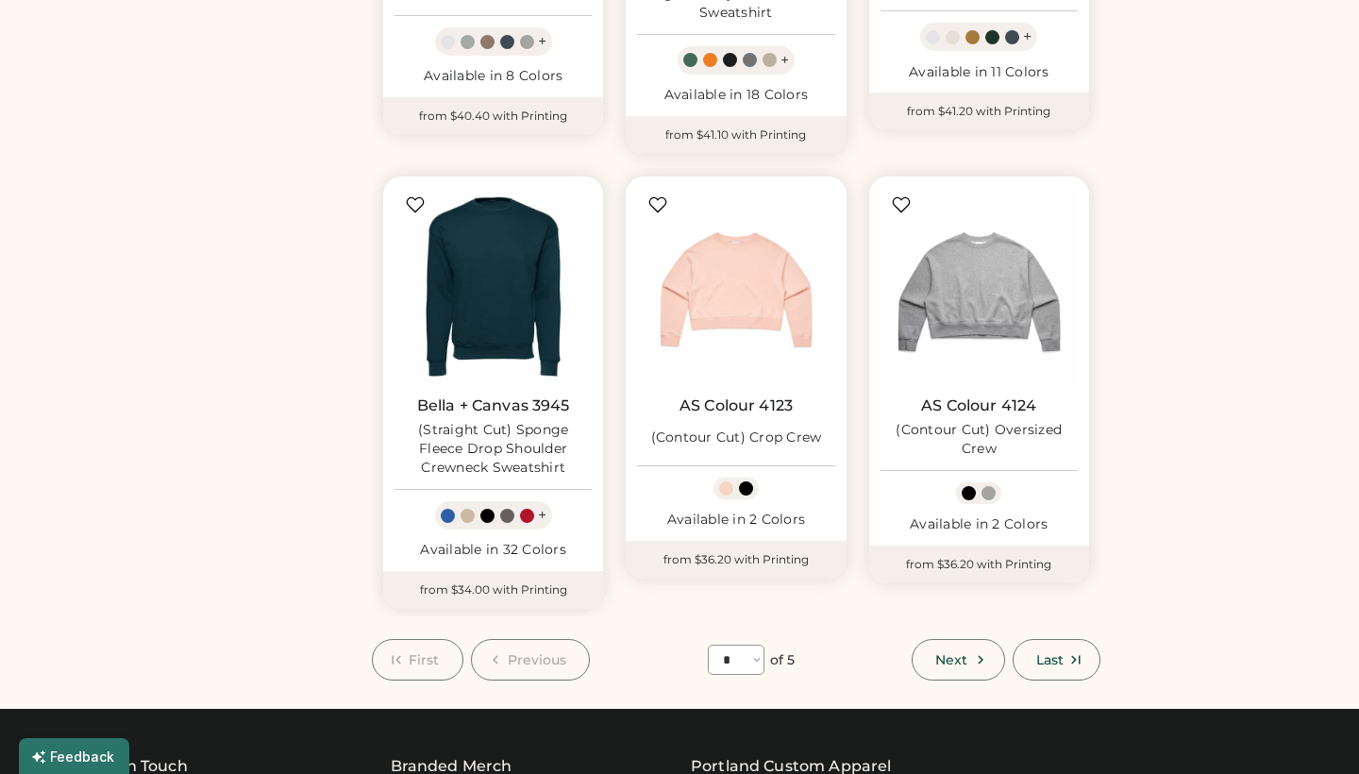
click at [941, 639] on button "Next" at bounding box center [958, 660] width 92 height 42
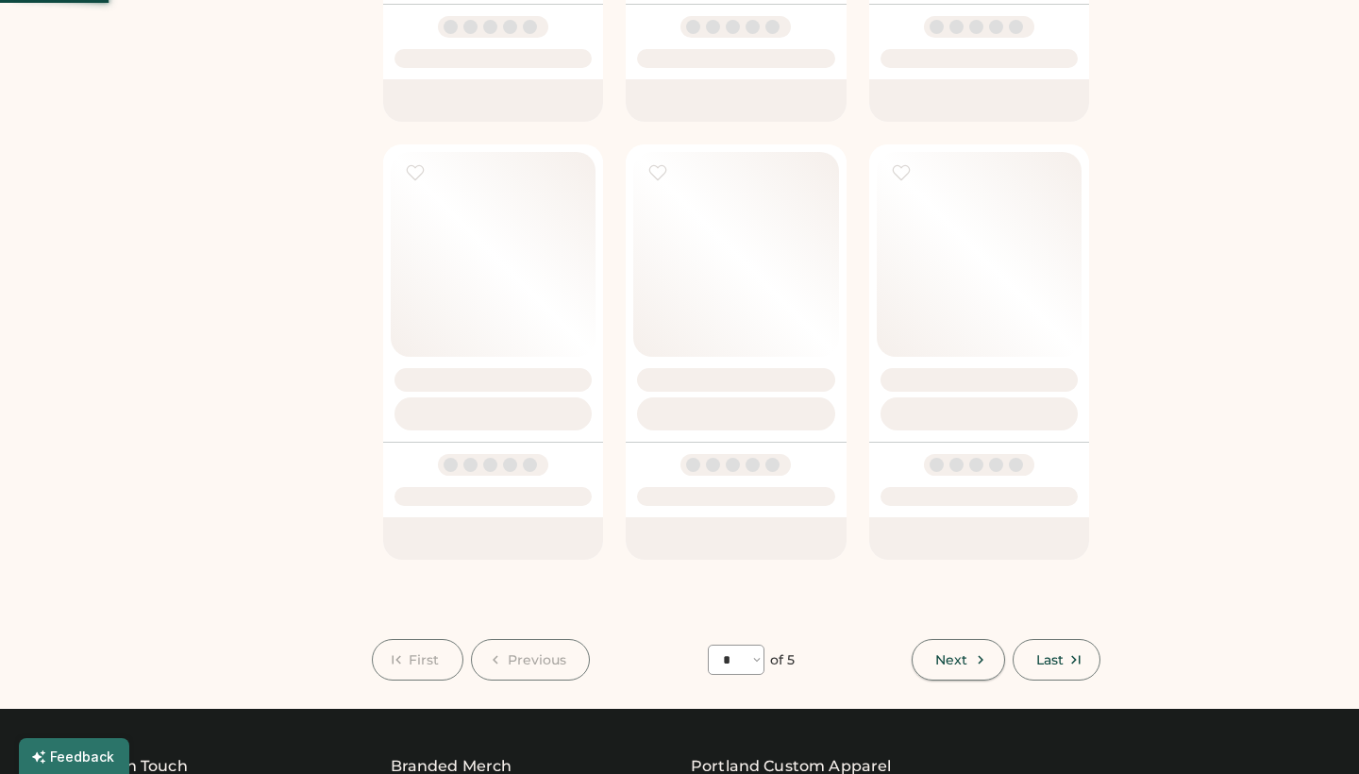
select select "*"
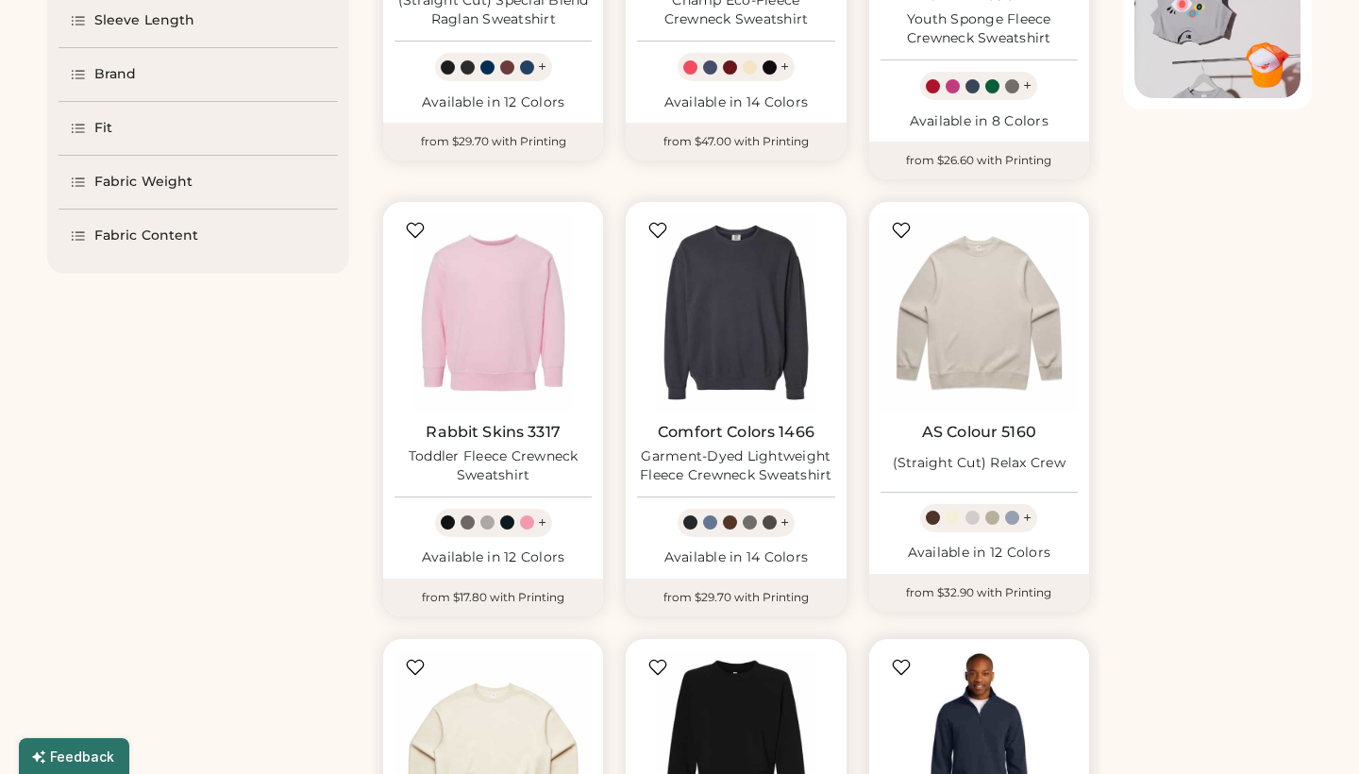
scroll to position [428, 0]
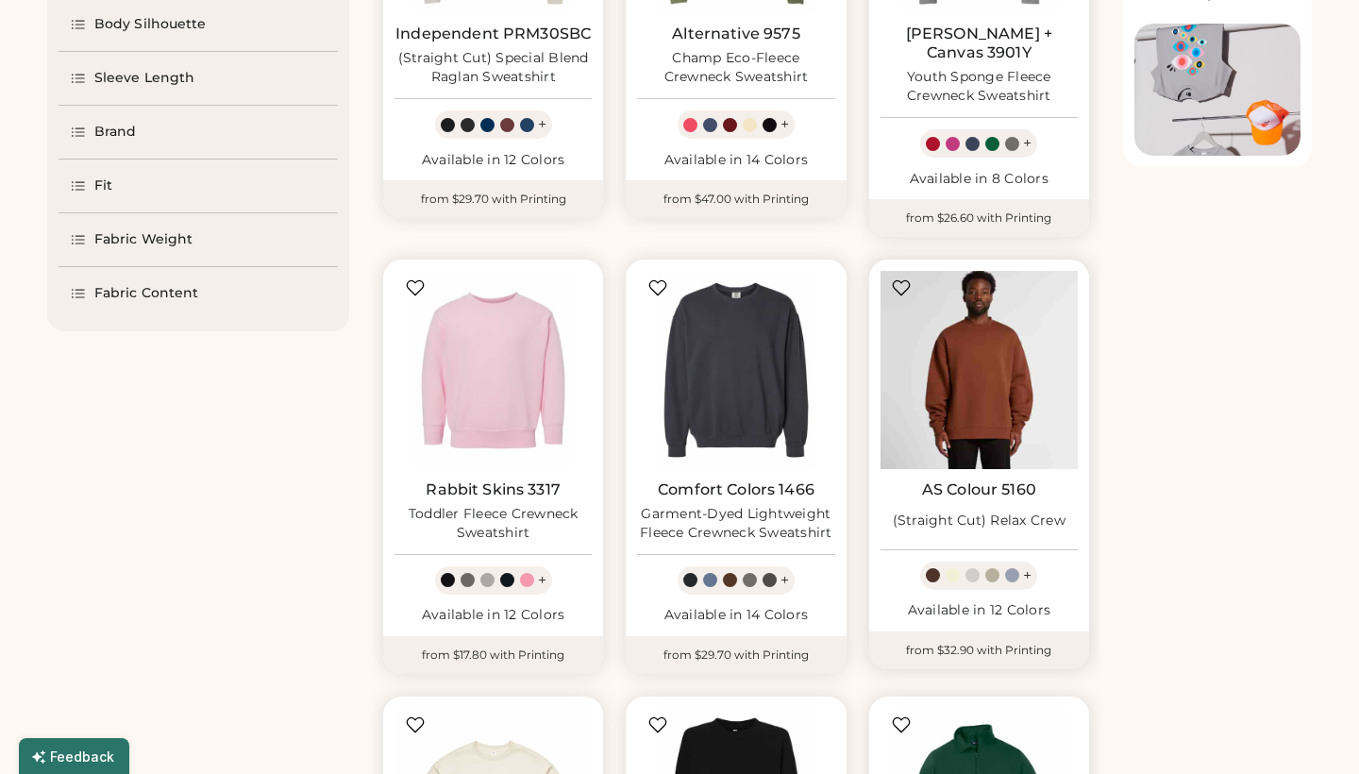
click at [981, 367] on img at bounding box center [979, 369] width 197 height 197
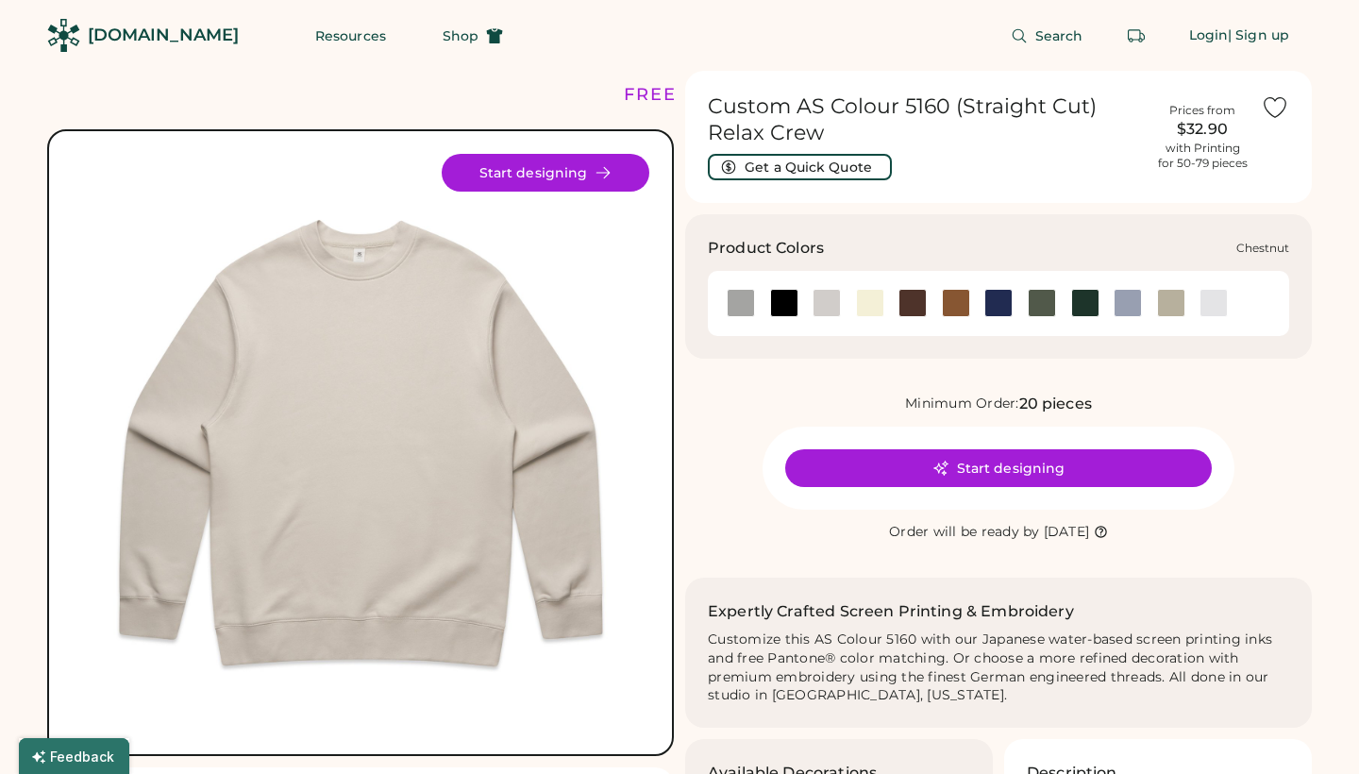
click at [914, 300] on div at bounding box center [912, 303] width 28 height 28
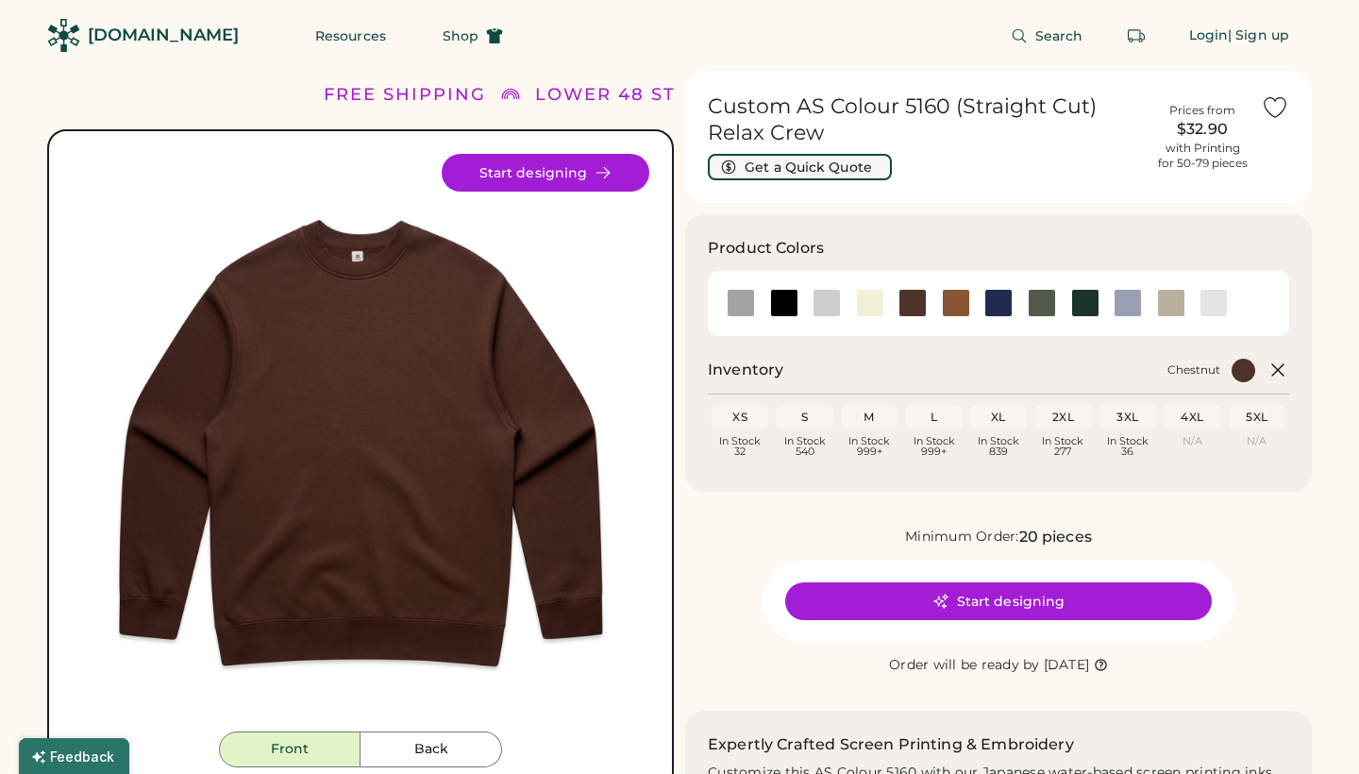
click at [803, 163] on button "Get a Quick Quote" at bounding box center [800, 167] width 184 height 26
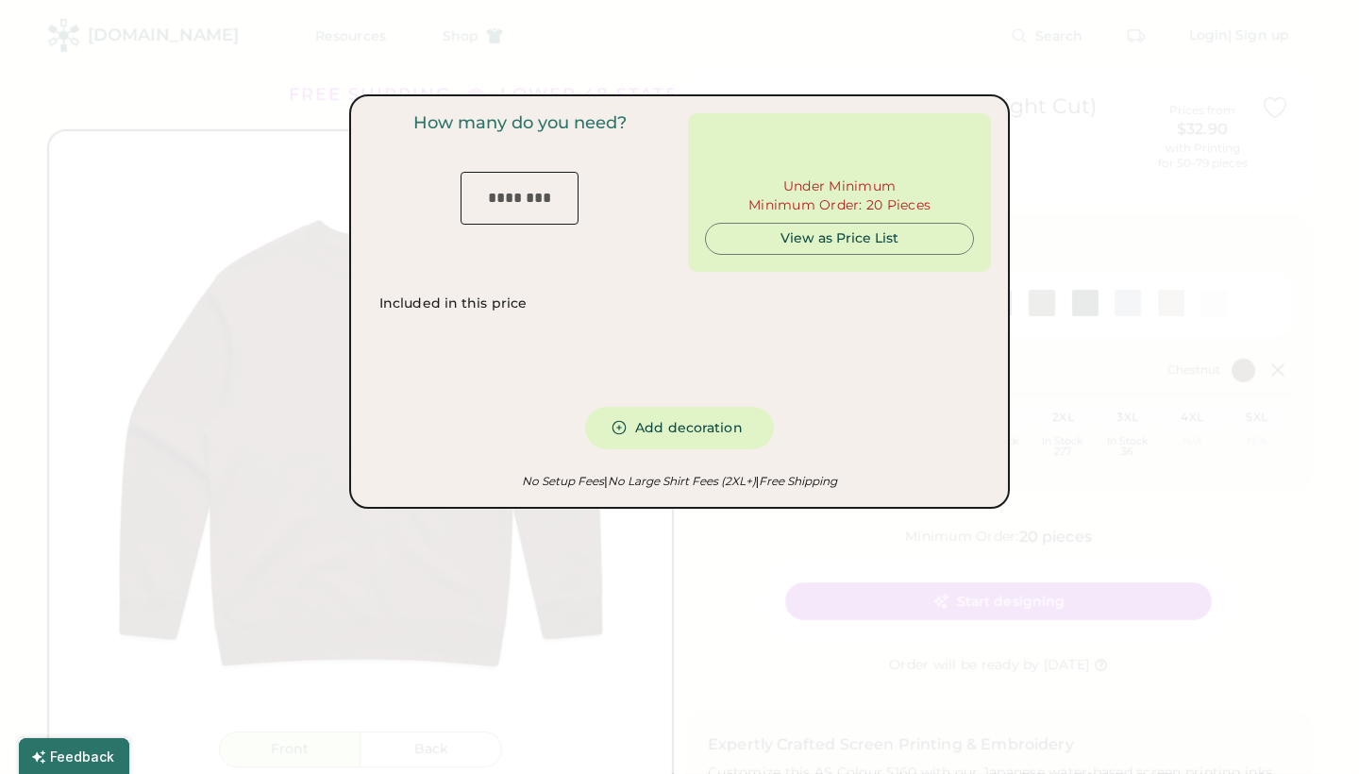
type input "***"
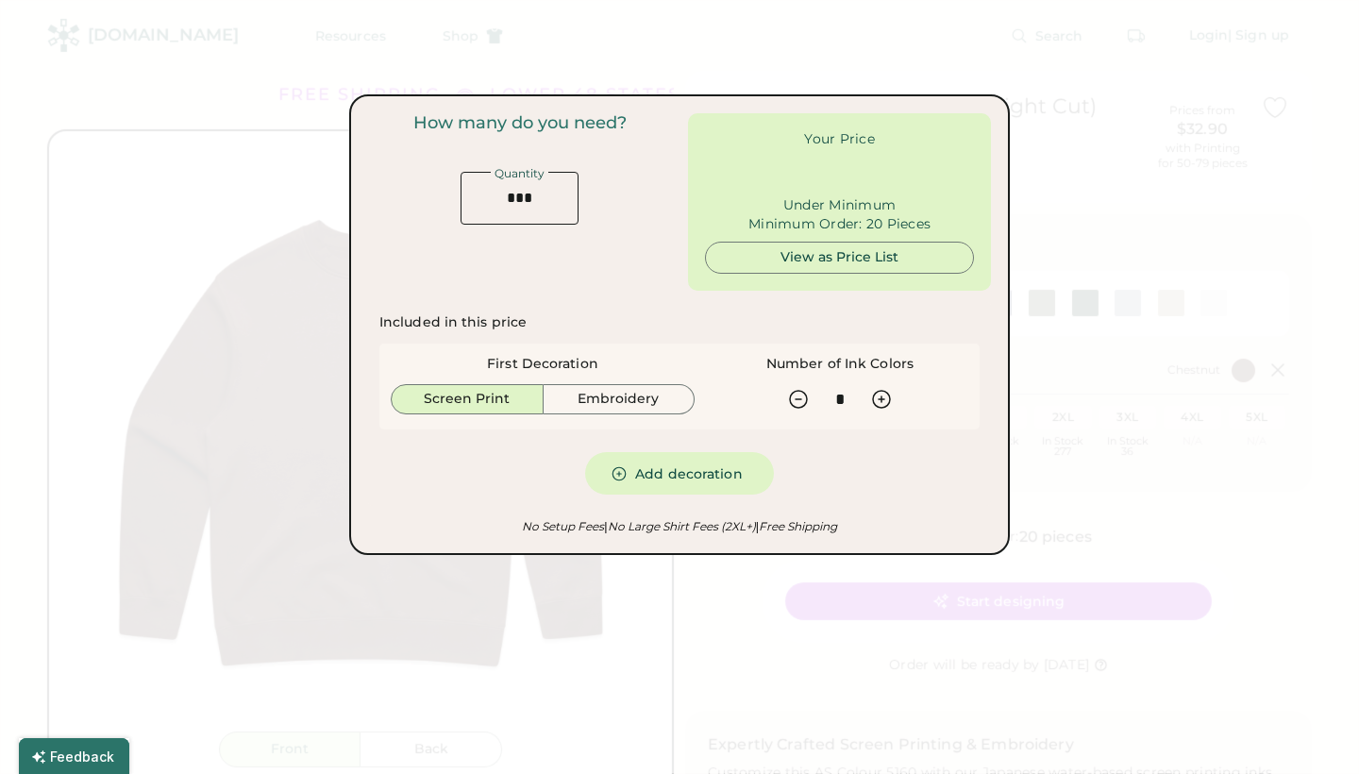
type input "******"
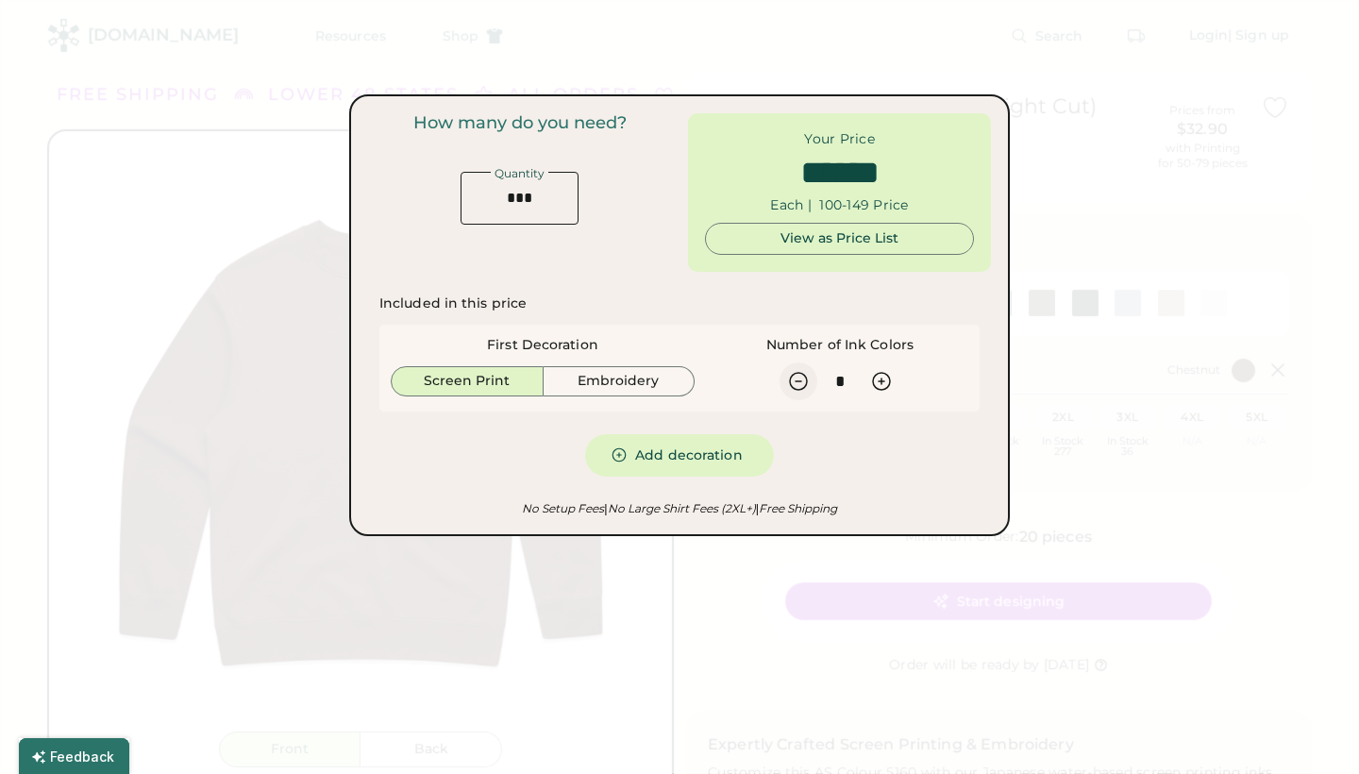
click at [800, 388] on icon at bounding box center [798, 381] width 23 height 23
click at [800, 375] on icon at bounding box center [798, 381] width 23 height 23
click at [820, 378] on div at bounding box center [840, 381] width 257 height 38
drag, startPoint x: 546, startPoint y: 197, endPoint x: 487, endPoint y: 206, distance: 60.1
click at [486, 206] on input "input" at bounding box center [520, 198] width 118 height 53
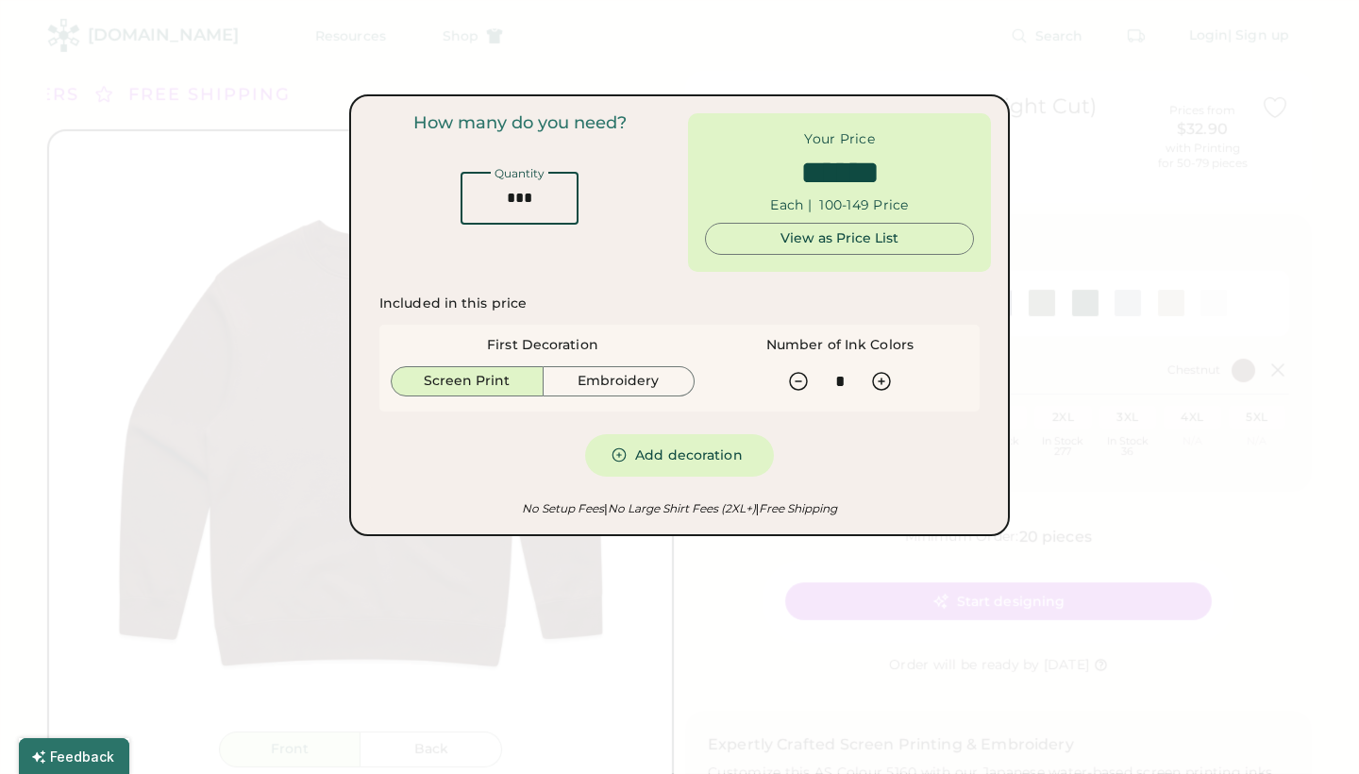
type input "*"
type input "******"
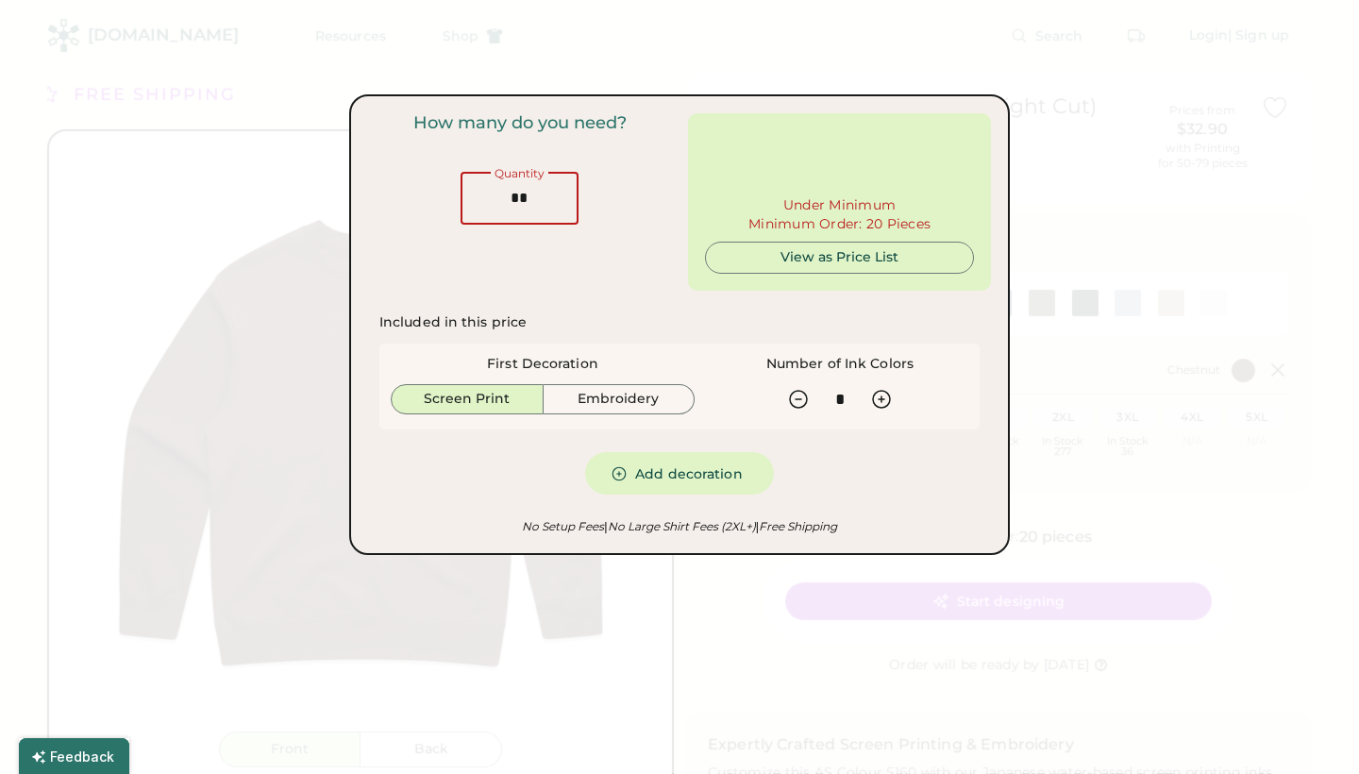
type input "**"
click at [651, 276] on div "How many do you need? Quantity" at bounding box center [519, 201] width 303 height 177
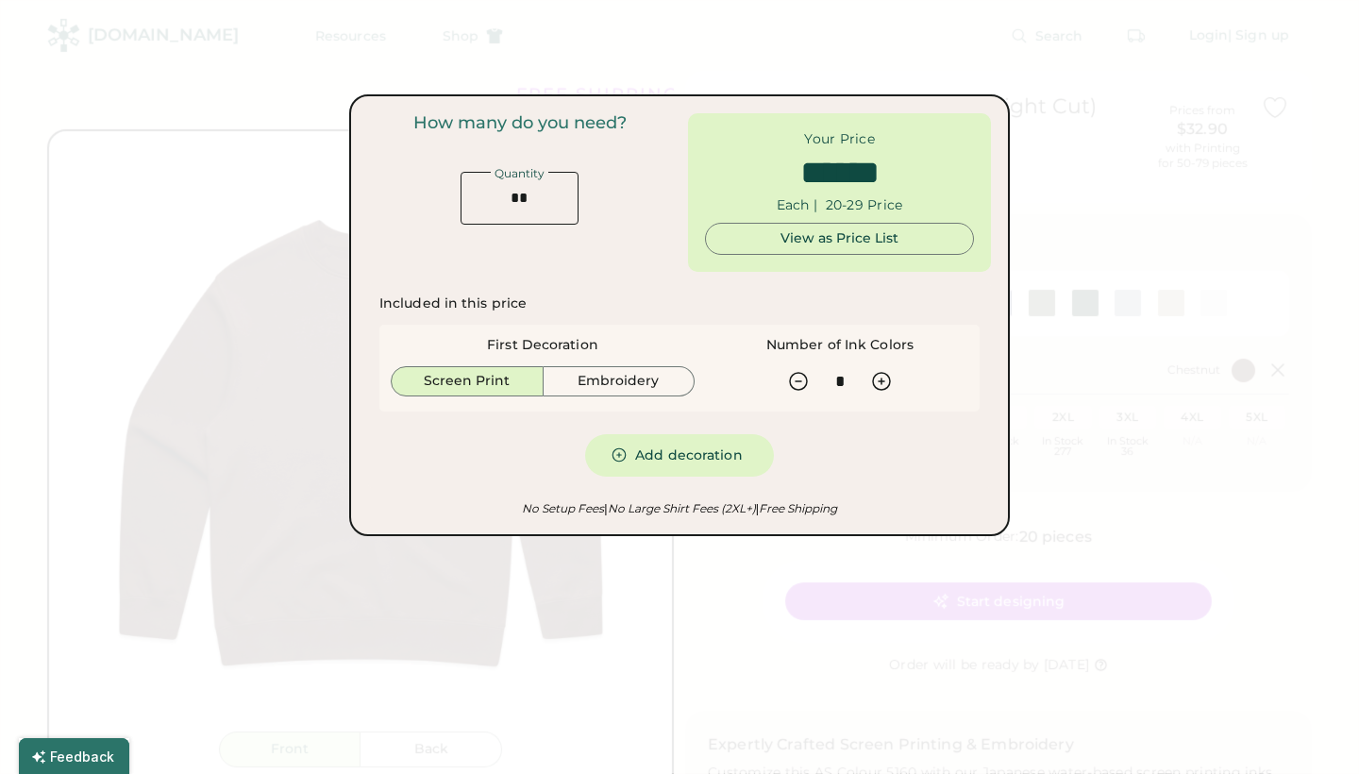
click at [835, 229] on div "View as Price List" at bounding box center [839, 238] width 237 height 19
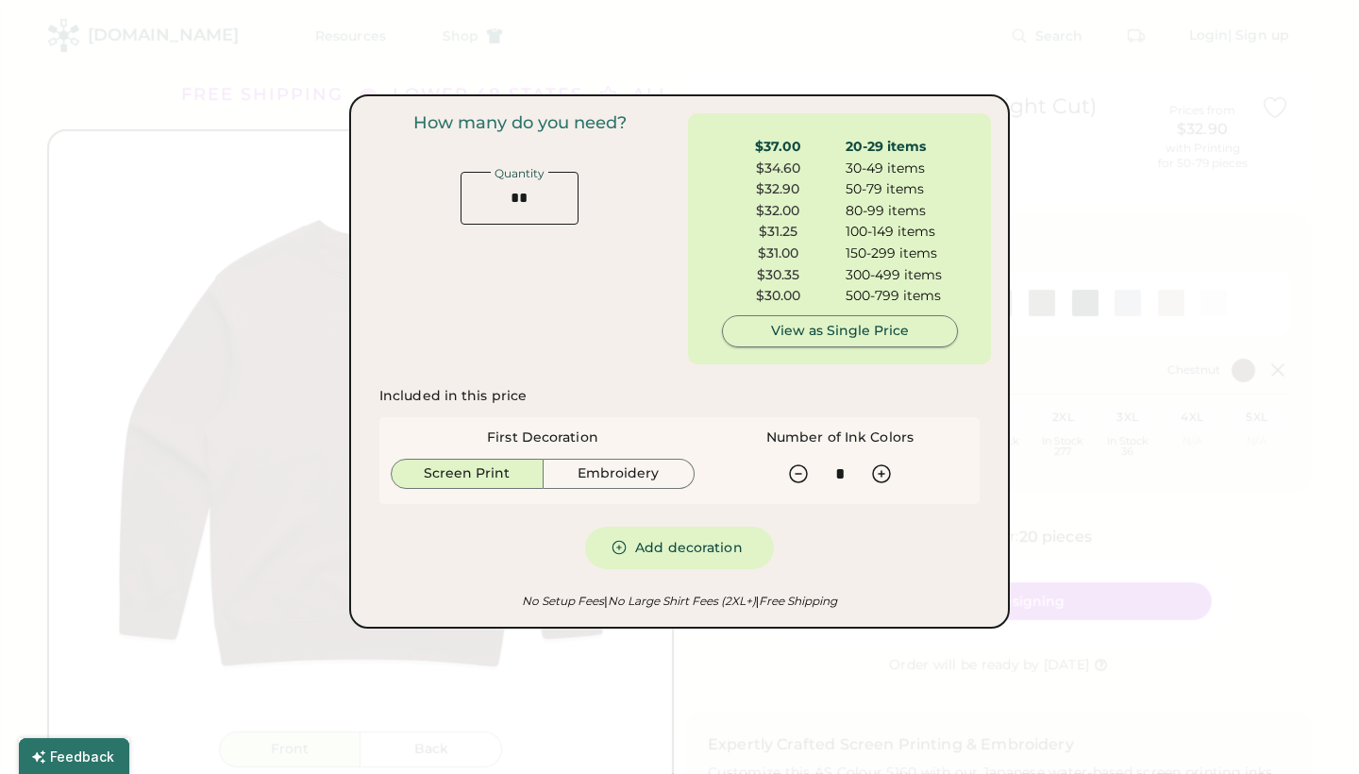
click at [824, 328] on div "View as Single Price" at bounding box center [840, 331] width 204 height 19
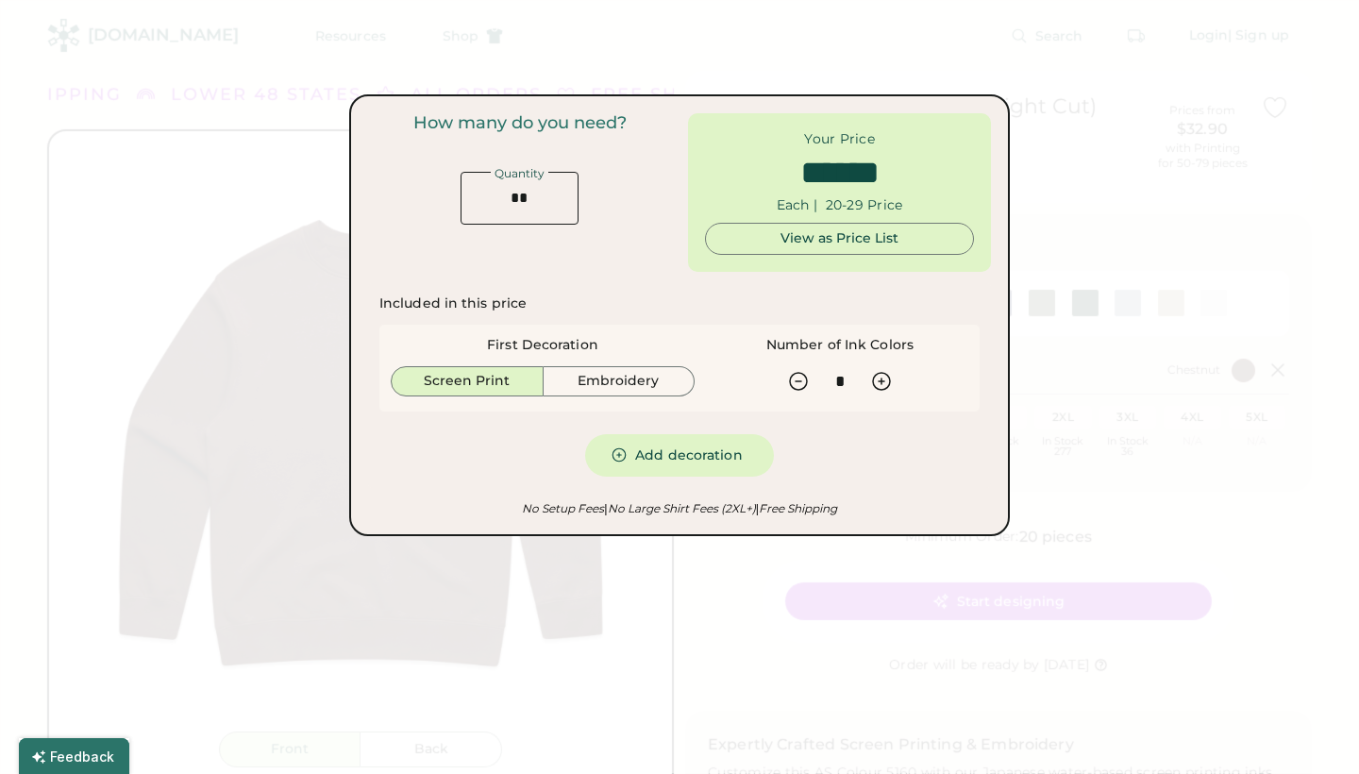
click at [745, 466] on button "Add decoration" at bounding box center [679, 455] width 189 height 42
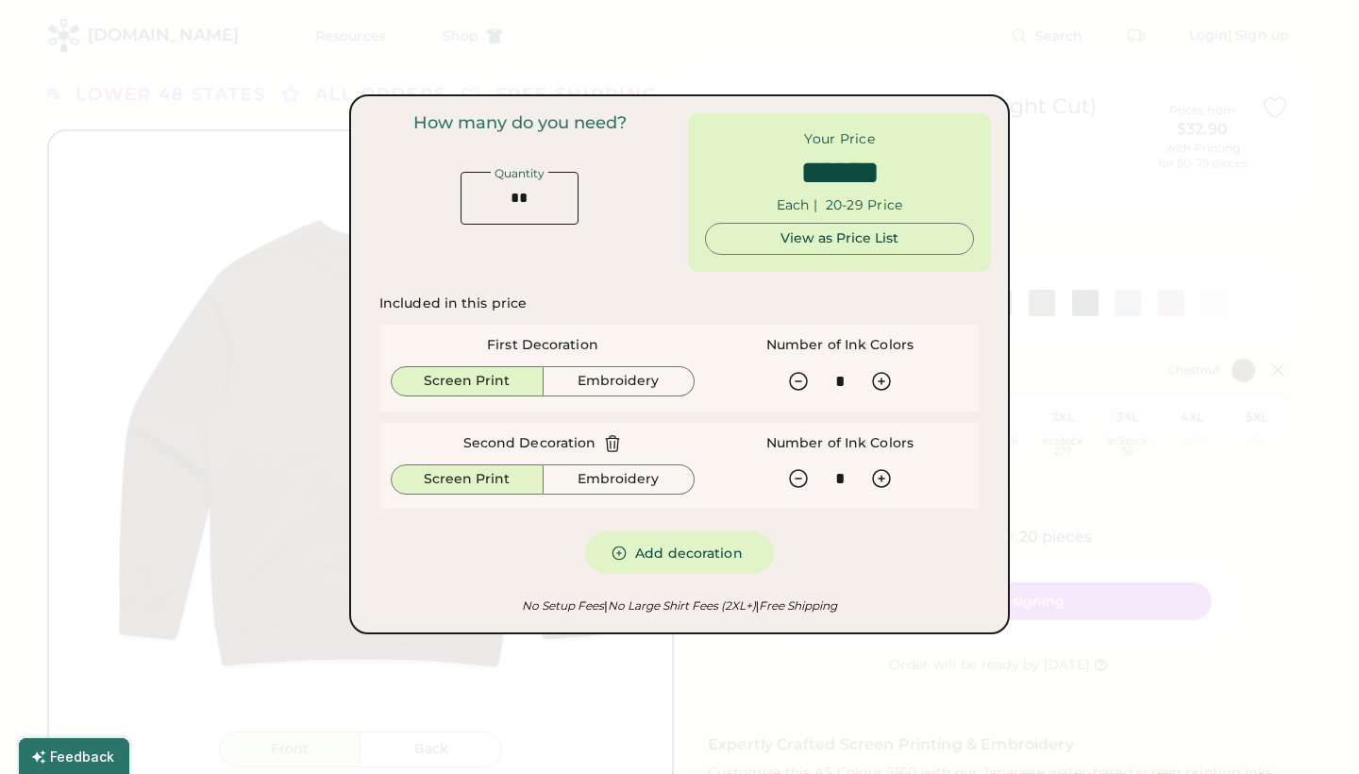
click at [606, 434] on icon at bounding box center [612, 443] width 19 height 19
type input "******"
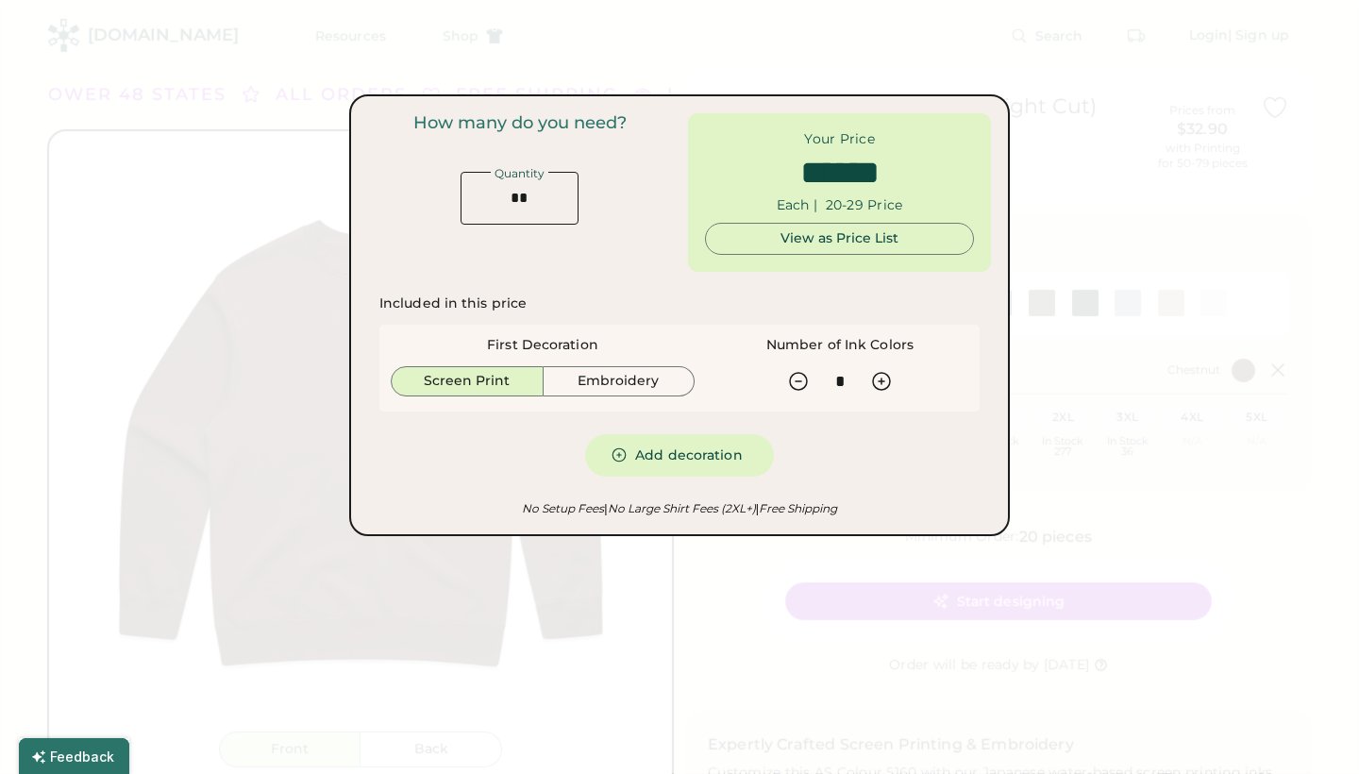
click at [584, 332] on div "First Decoration Screen Print Embroidery Number of Ink Colors" at bounding box center [679, 368] width 600 height 87
click at [512, 336] on div "First Decoration" at bounding box center [542, 345] width 111 height 19
click at [490, 305] on div "Included in this price" at bounding box center [452, 303] width 147 height 19
click at [736, 398] on div "First Decoration Screen Print Embroidery Number of Ink Colors" at bounding box center [679, 368] width 600 height 87
click at [676, 30] on div at bounding box center [679, 387] width 1359 height 774
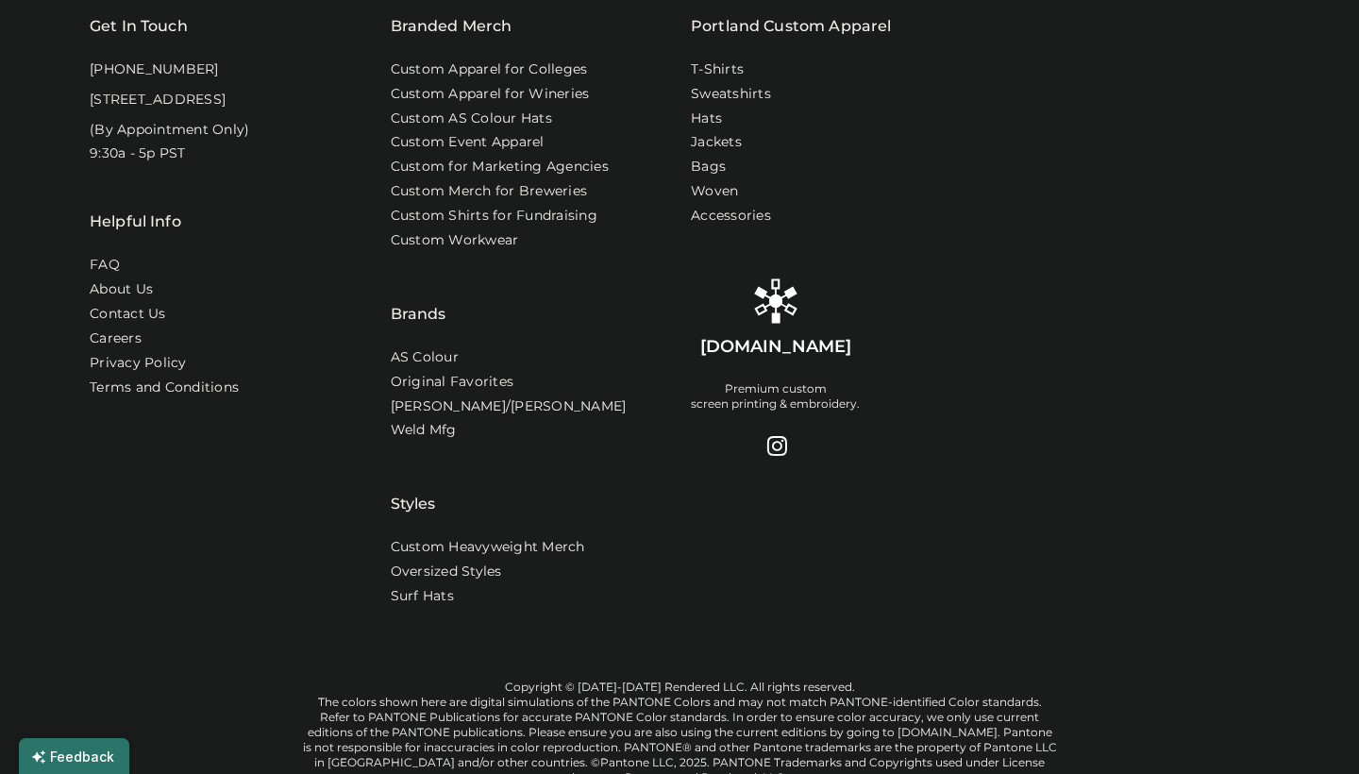
scroll to position [1360, 0]
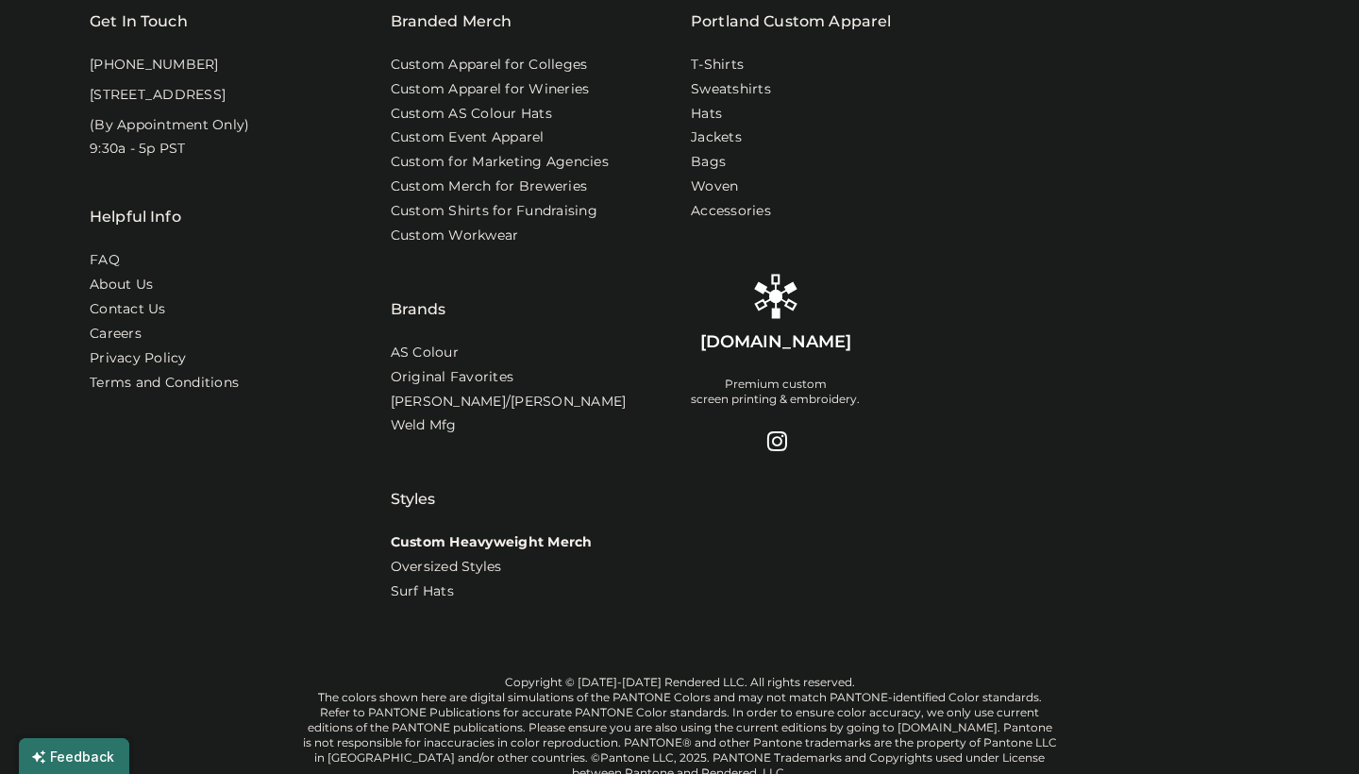
click at [514, 533] on link "Custom Heavyweight Merch" at bounding box center [492, 542] width 202 height 19
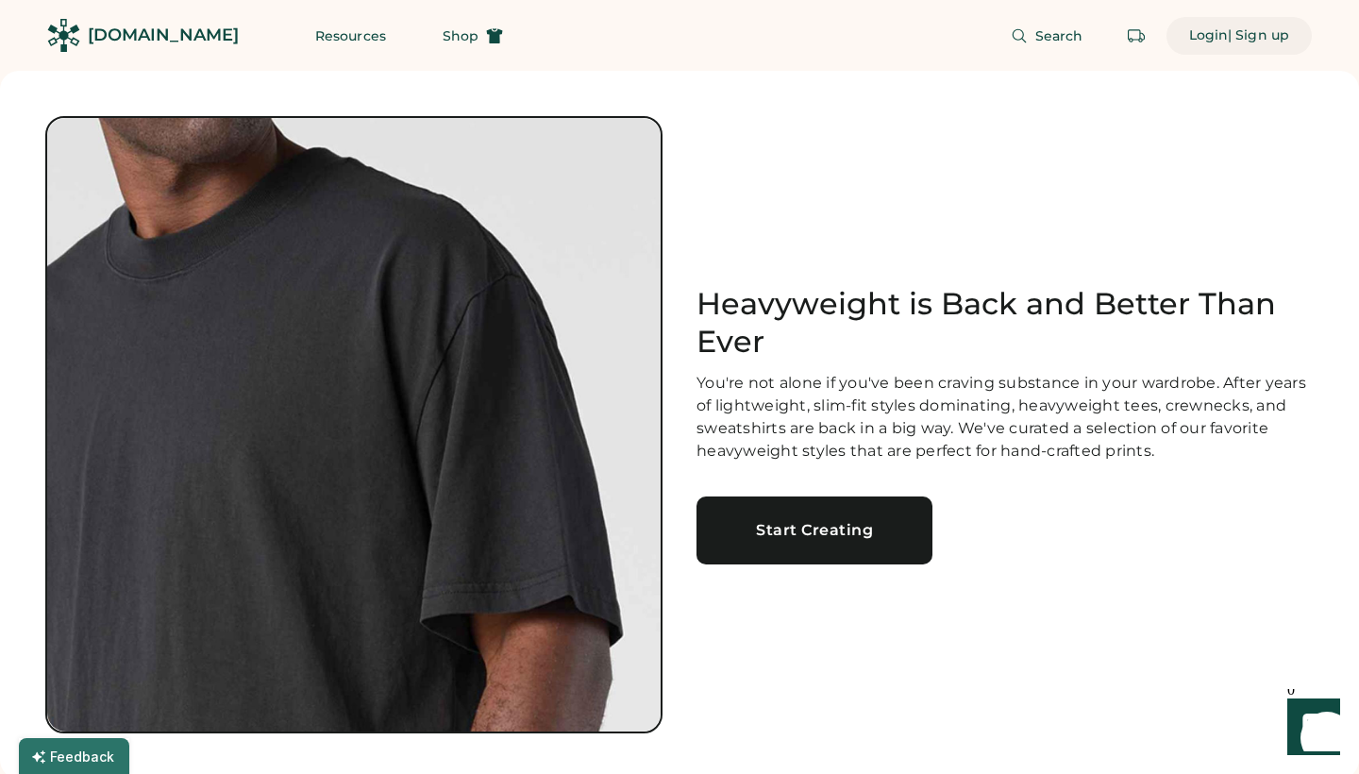
click at [1265, 32] on div "| Sign up" at bounding box center [1258, 35] width 61 height 19
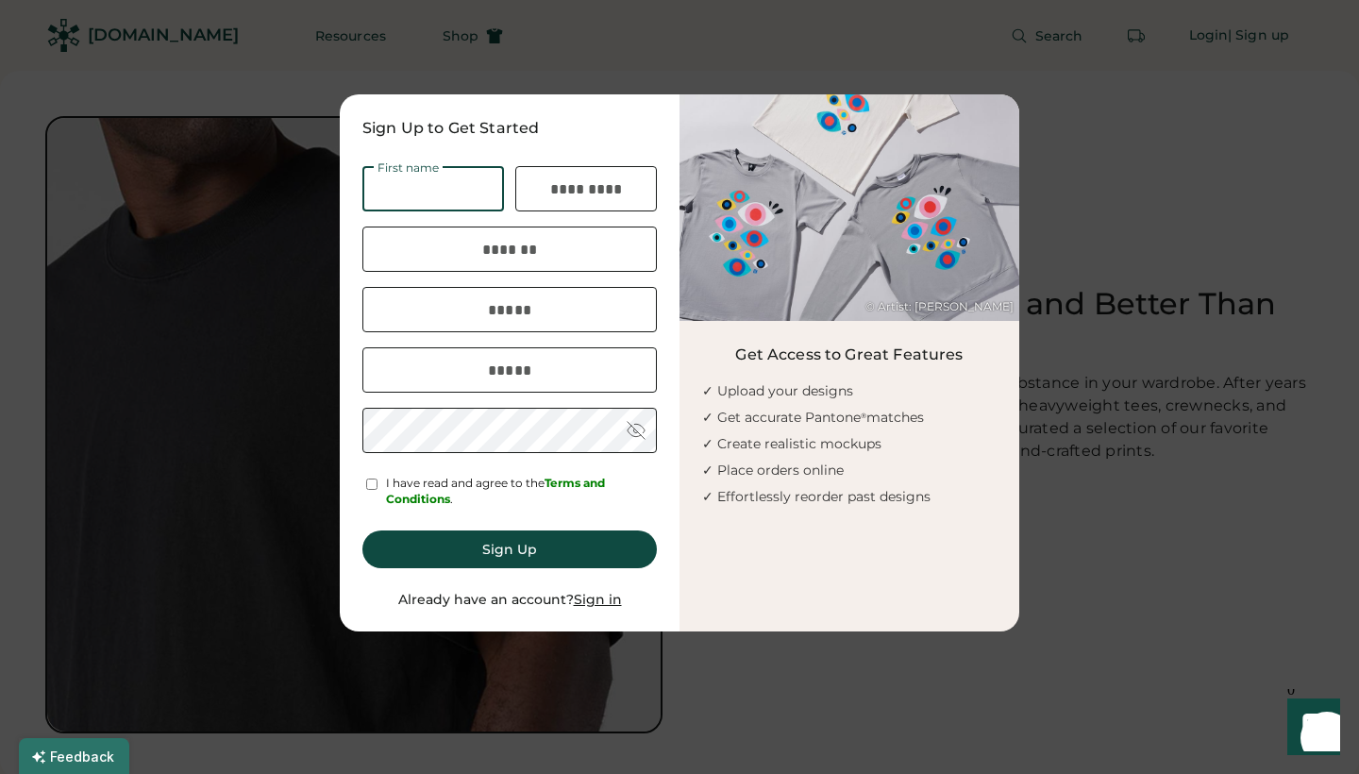
click at [474, 190] on input "input" at bounding box center [433, 188] width 142 height 45
click at [363, 482] on div at bounding box center [371, 484] width 18 height 17
click at [434, 193] on input "input" at bounding box center [433, 188] width 142 height 45
click at [399, 192] on input "input" at bounding box center [433, 188] width 142 height 45
type input "*****"
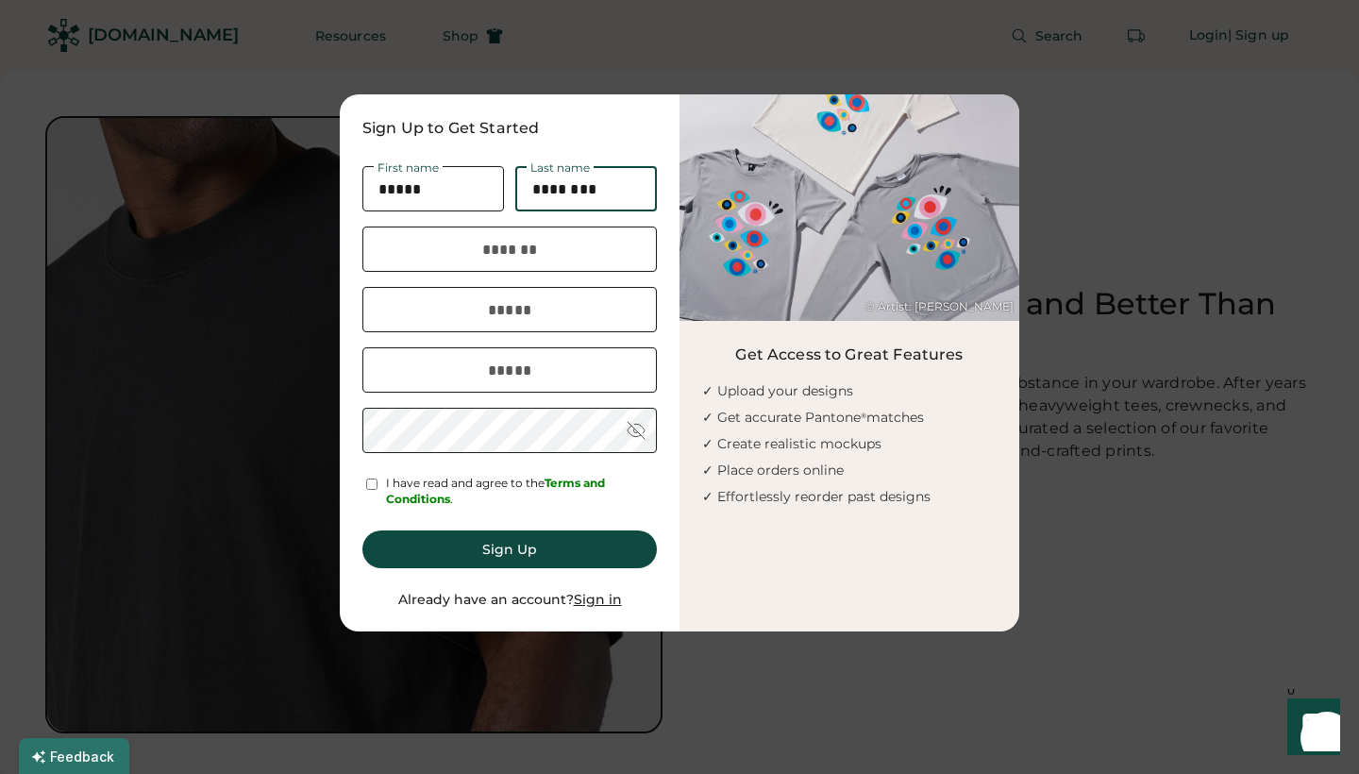
type input "********"
click at [455, 259] on input "input" at bounding box center [509, 249] width 294 height 45
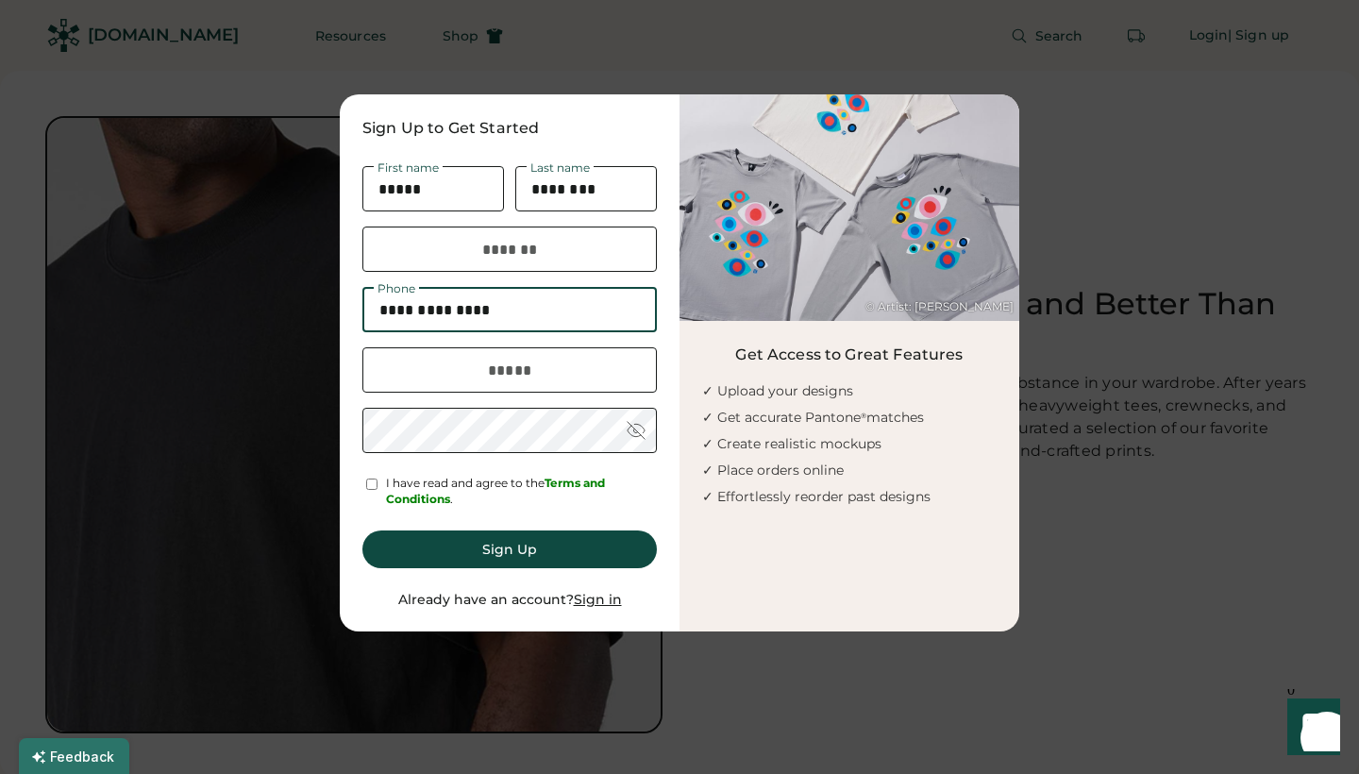
type input "**********"
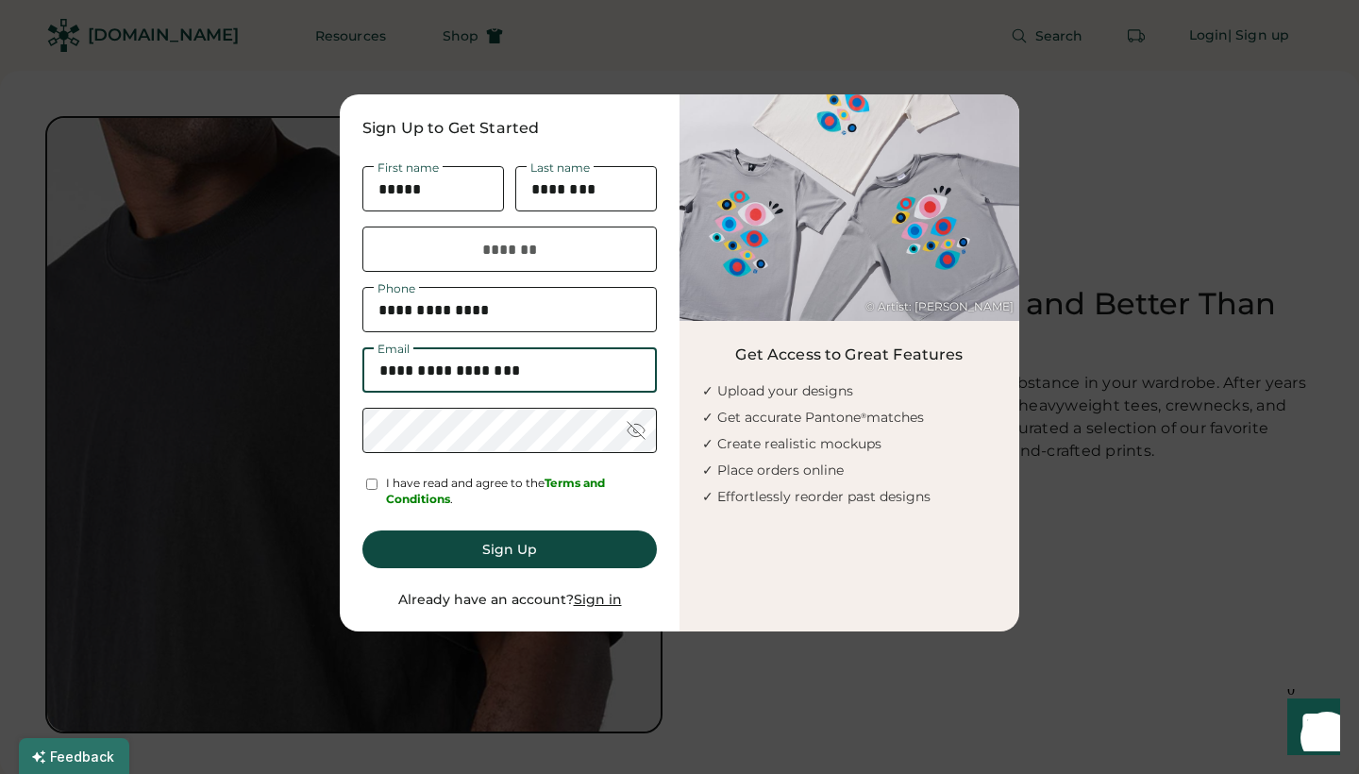
type input "**********"
click at [488, 434] on div "**********" at bounding box center [510, 362] width 340 height 537
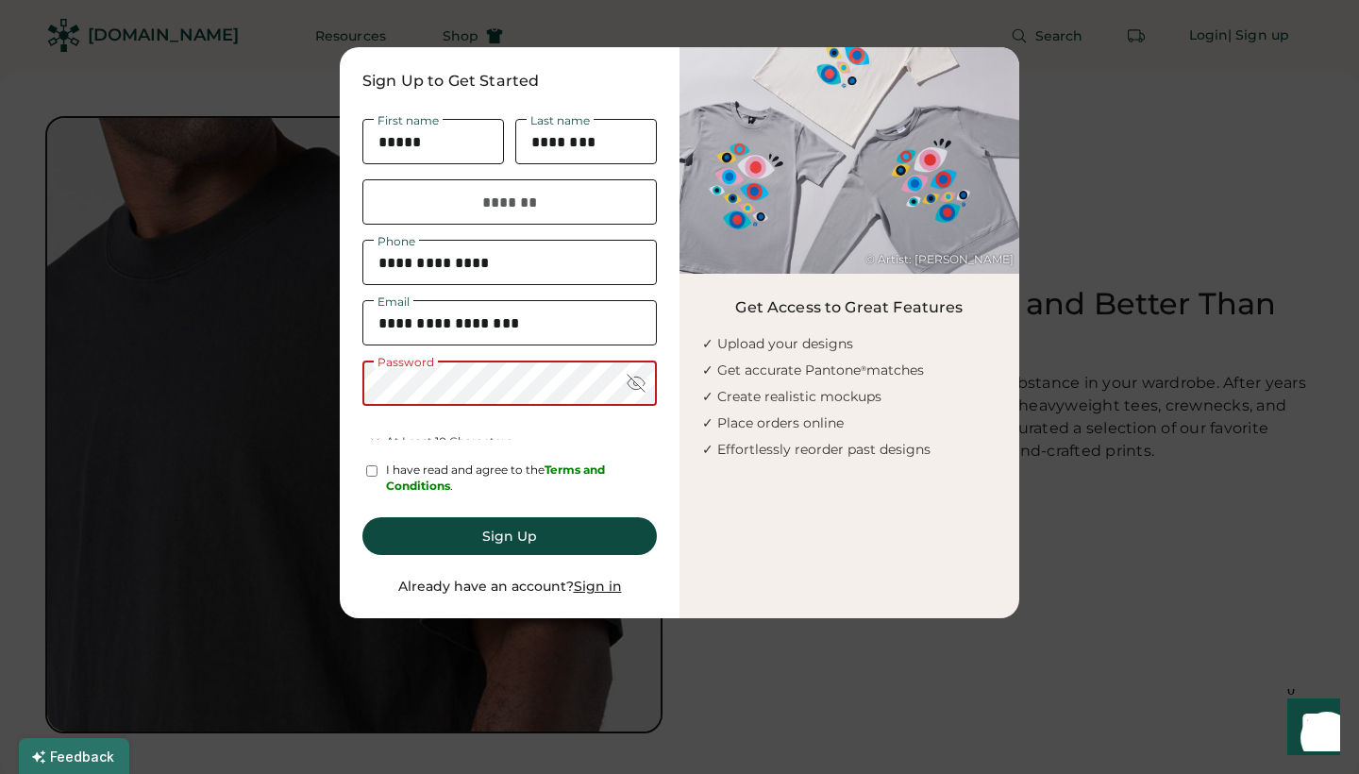
click at [481, 434] on div "**********" at bounding box center [510, 332] width 340 height 571
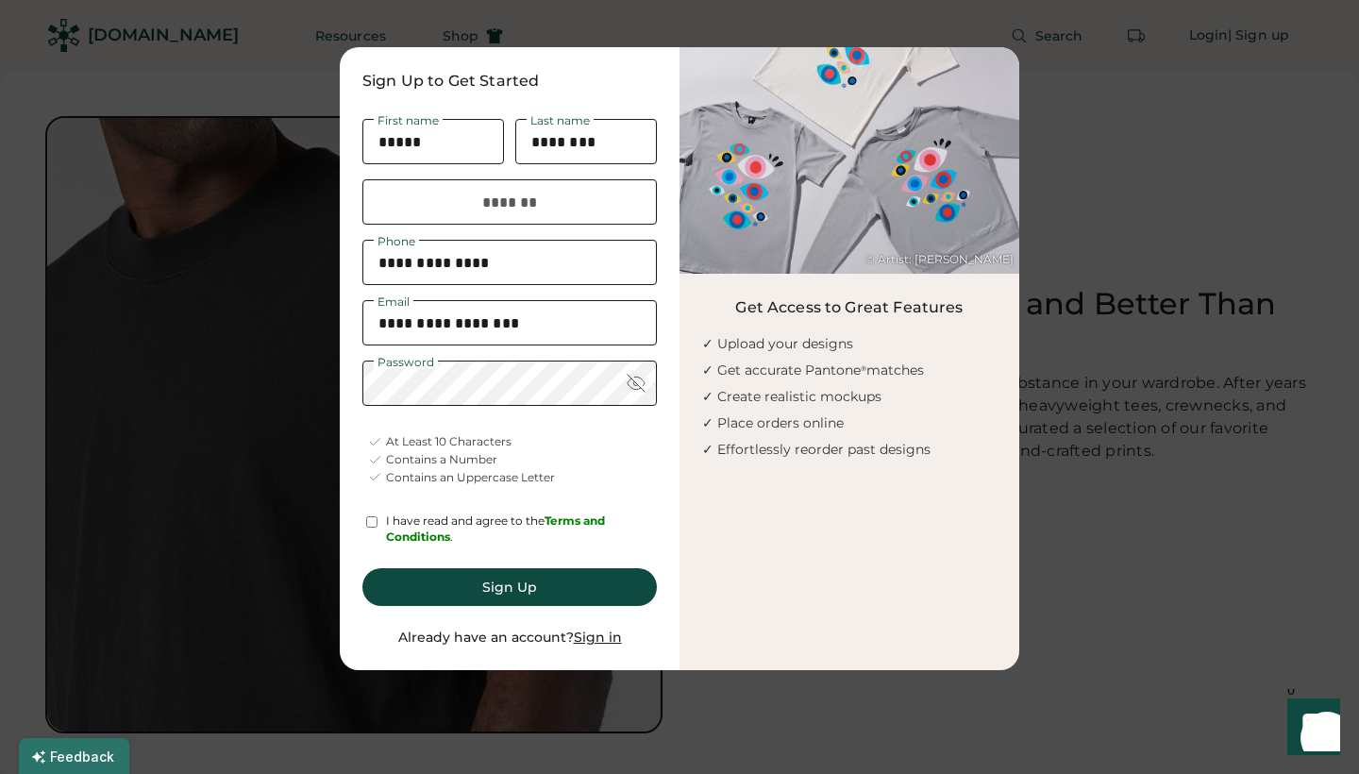
click at [362, 521] on div at bounding box center [371, 521] width 18 height 17
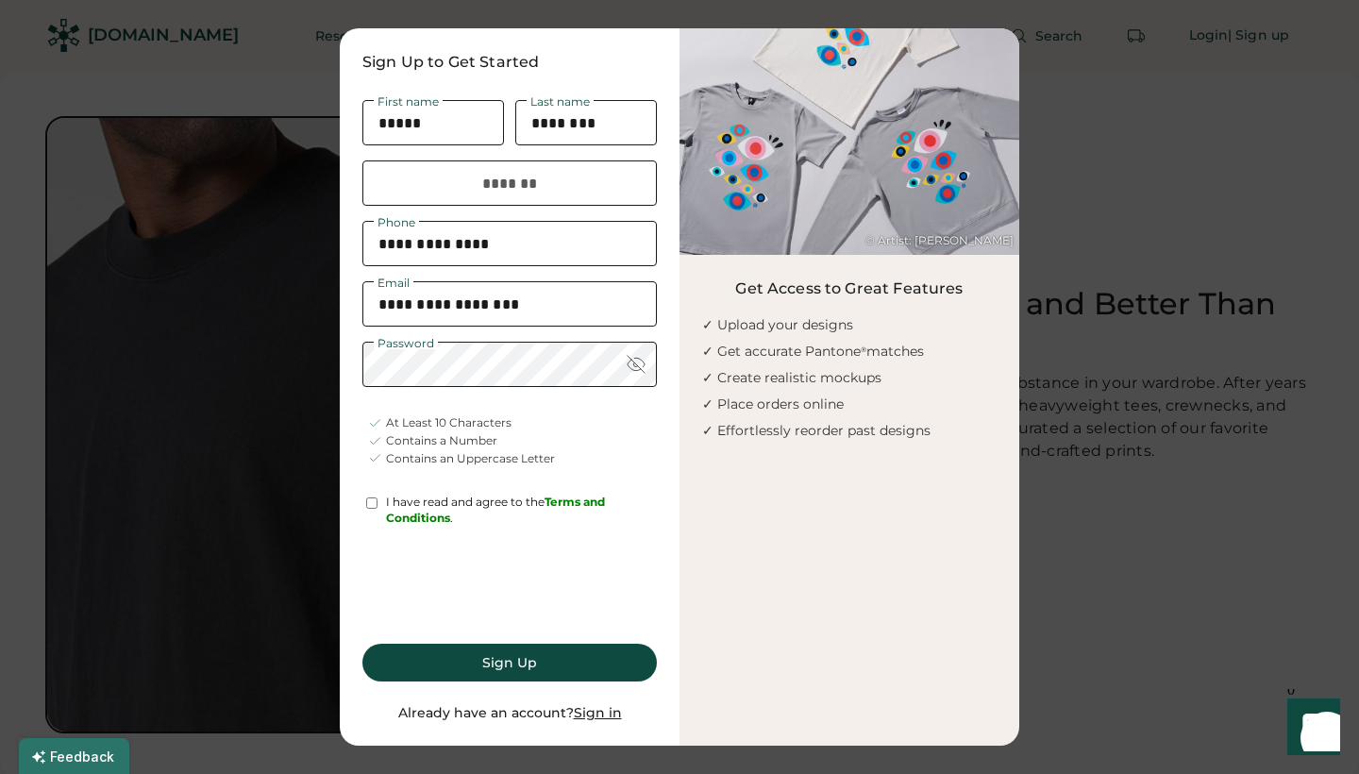
click at [638, 366] on div at bounding box center [636, 364] width 19 height 19
click at [511, 654] on button "Sign Up" at bounding box center [509, 663] width 294 height 38
click at [502, 657] on button "Sign Up" at bounding box center [509, 663] width 294 height 38
click at [496, 656] on button "Sign Up" at bounding box center [509, 663] width 294 height 38
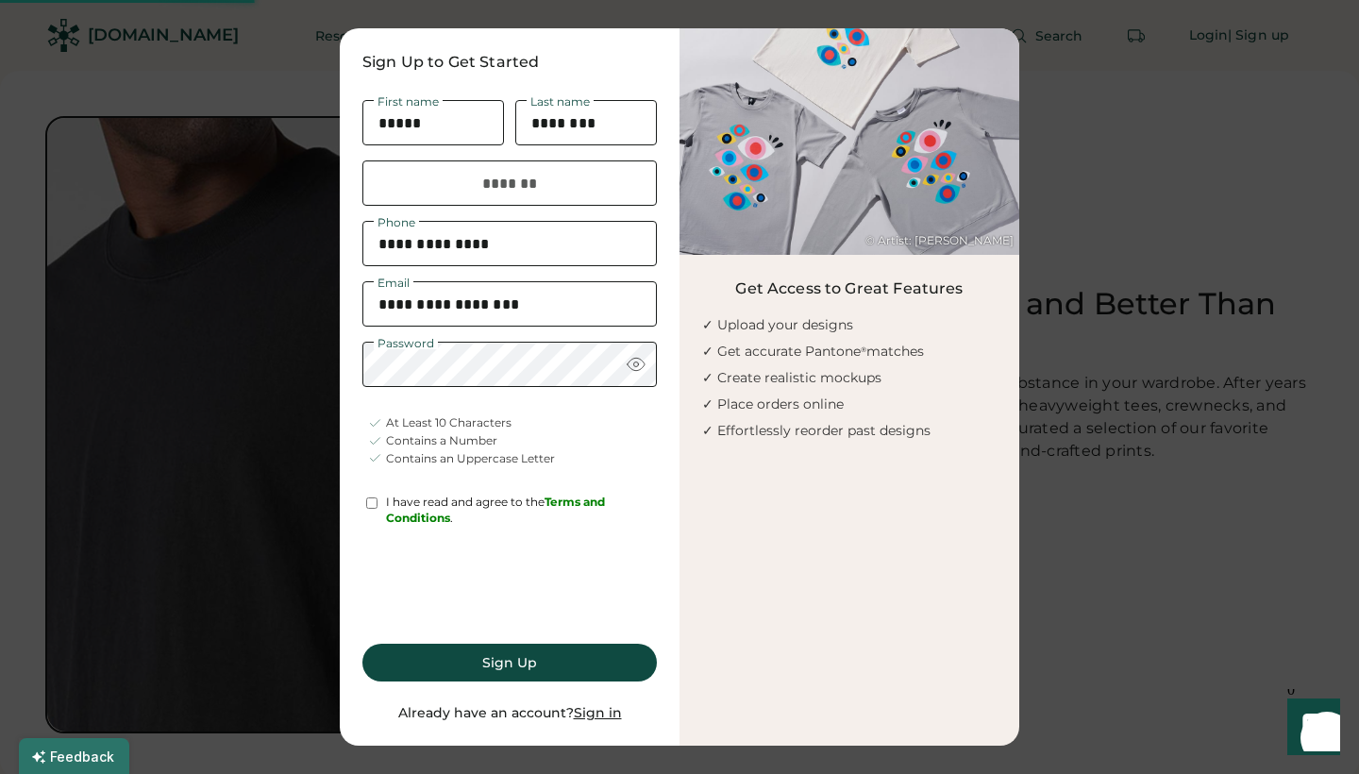
click at [517, 656] on button "Sign Up" at bounding box center [509, 663] width 294 height 38
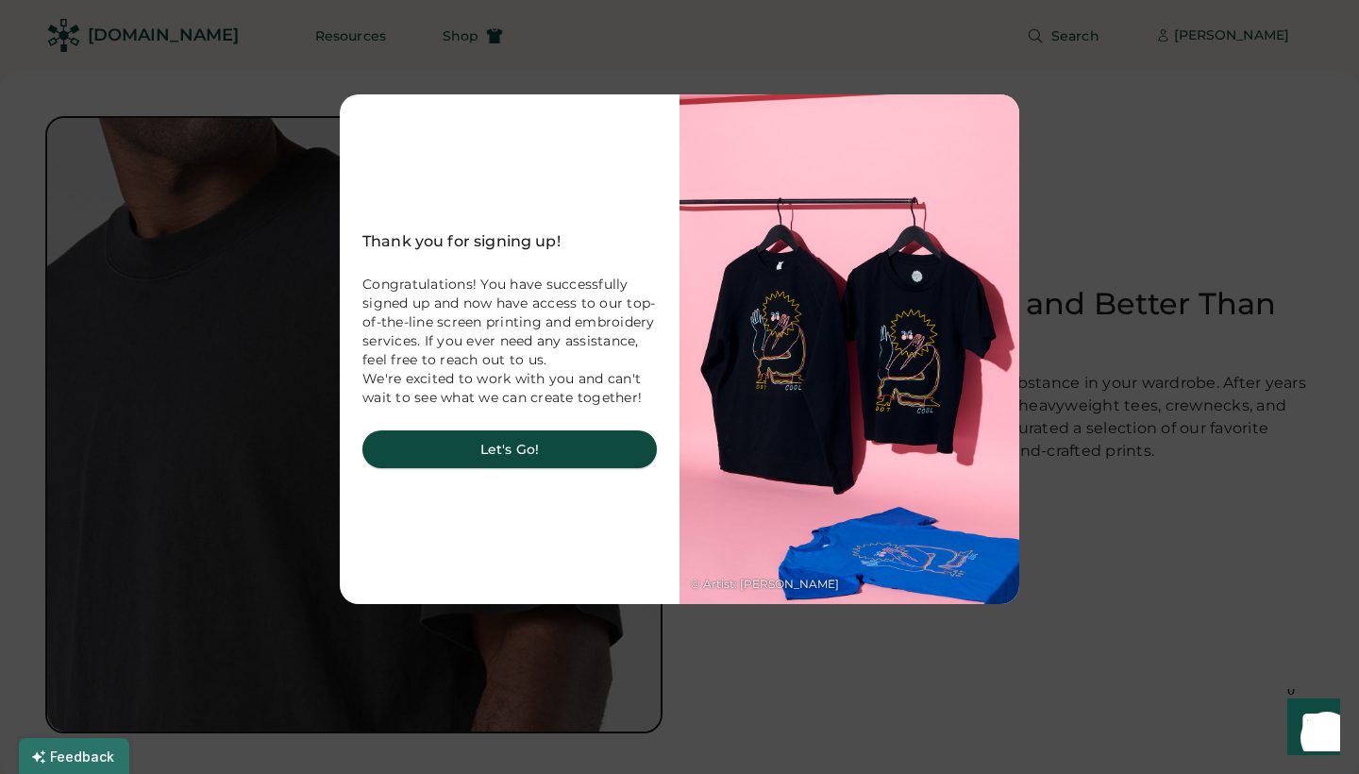
click at [511, 460] on button "Let's Go!" at bounding box center [509, 449] width 294 height 38
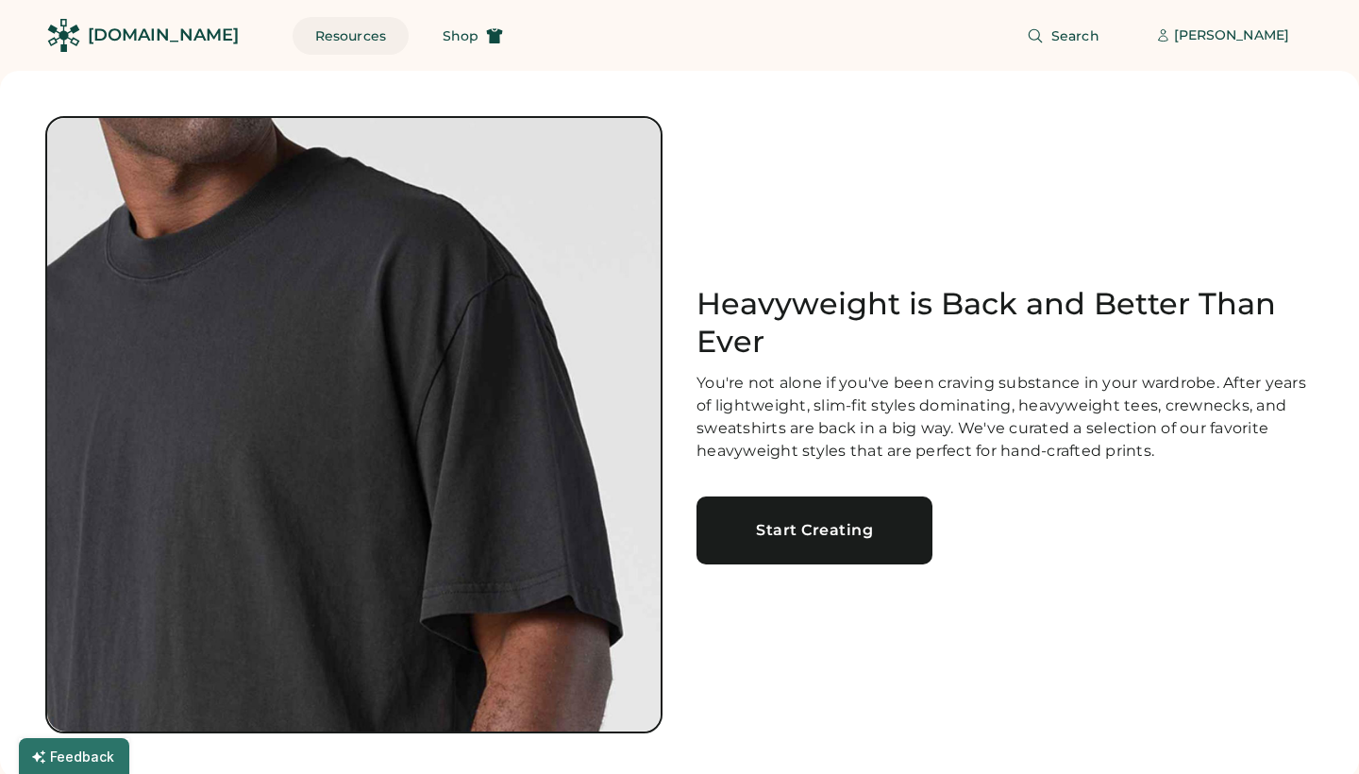
click at [302, 34] on button "Resources" at bounding box center [351, 36] width 116 height 38
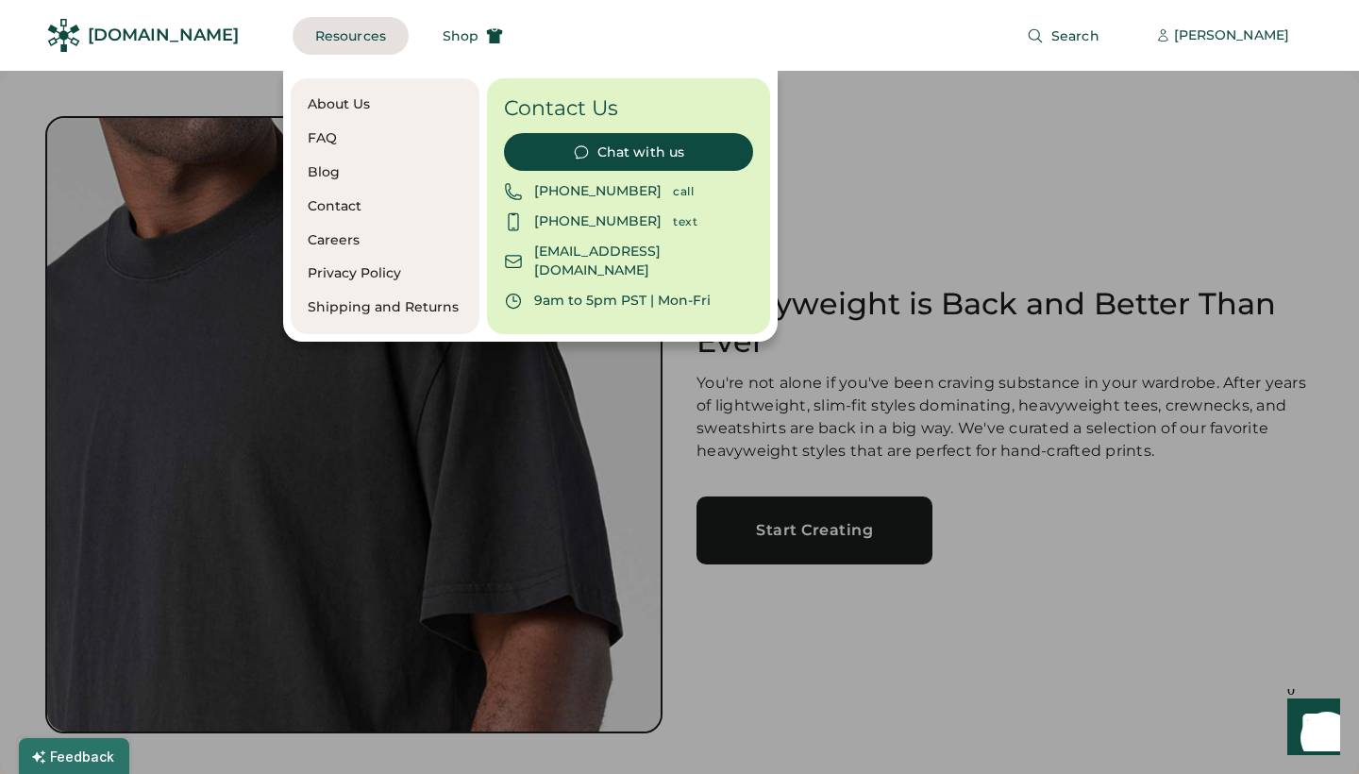
click at [518, 406] on div at bounding box center [679, 387] width 1359 height 774
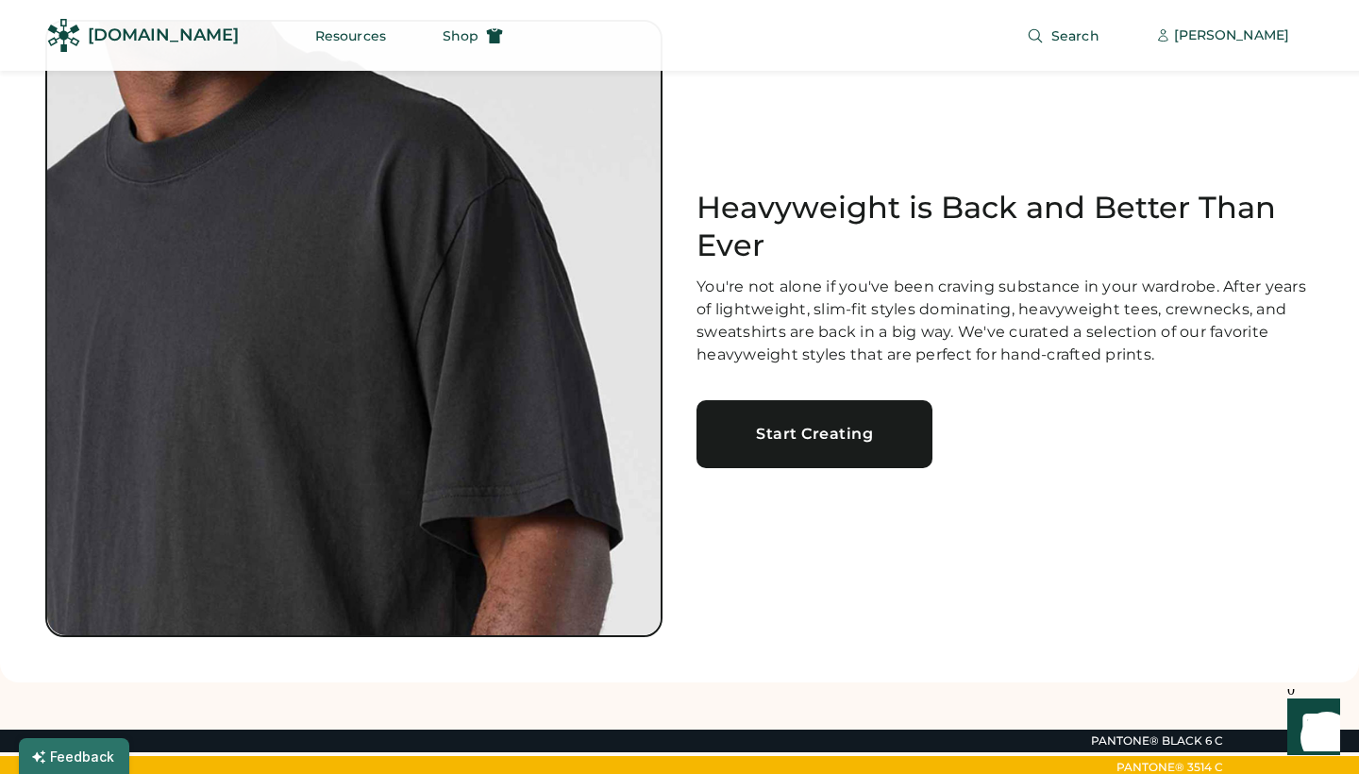
scroll to position [99, 0]
